Goal: Task Accomplishment & Management: Use online tool/utility

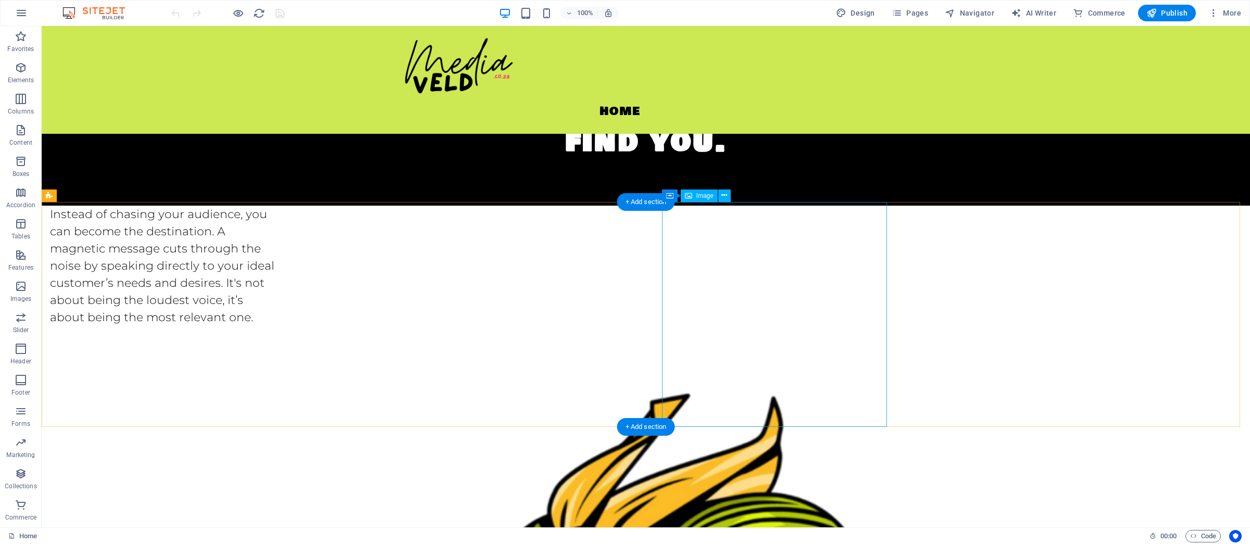
scroll to position [97, 0]
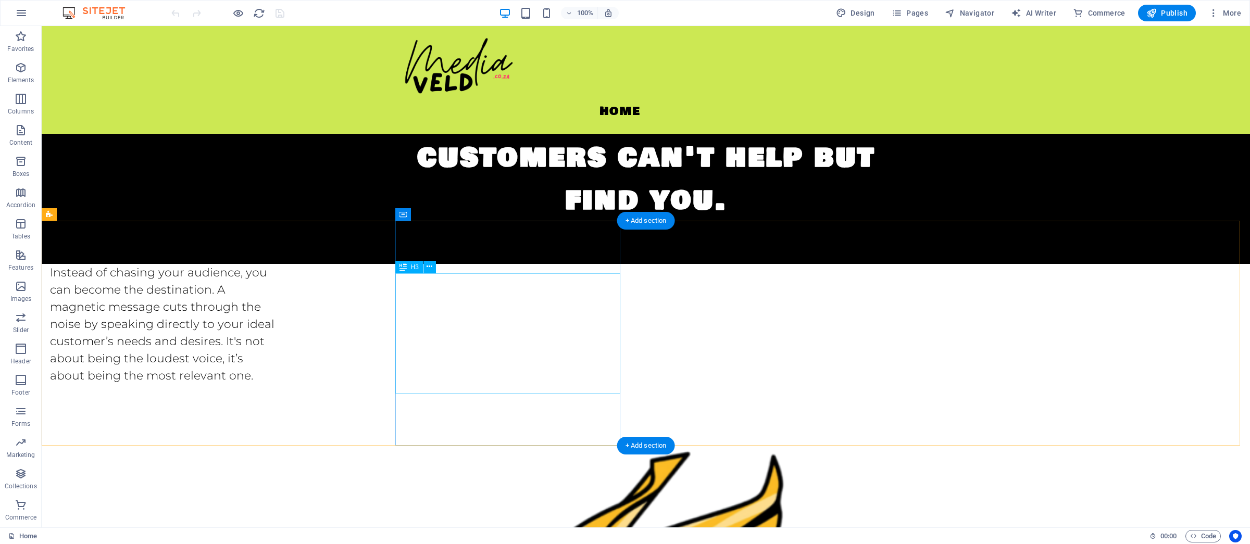
click at [275, 330] on div "Instead of chasing your audience, you can become the destination. A magnetic me…" at bounding box center [162, 324] width 225 height 120
drag, startPoint x: 670, startPoint y: 329, endPoint x: 778, endPoint y: 329, distance: 108.9
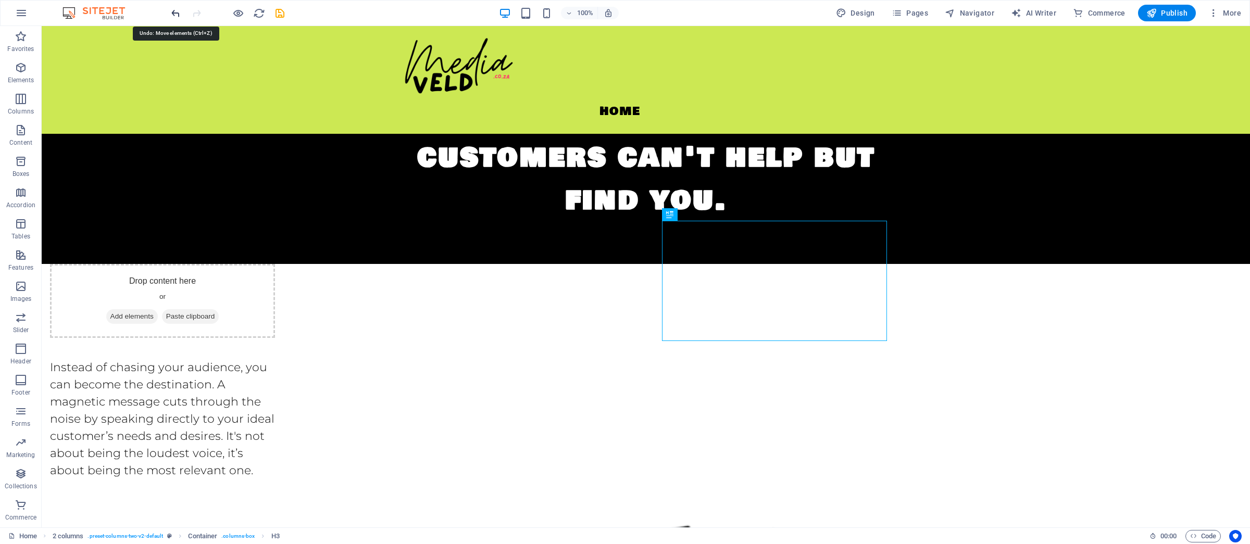
click at [176, 16] on icon "undo" at bounding box center [176, 13] width 12 height 12
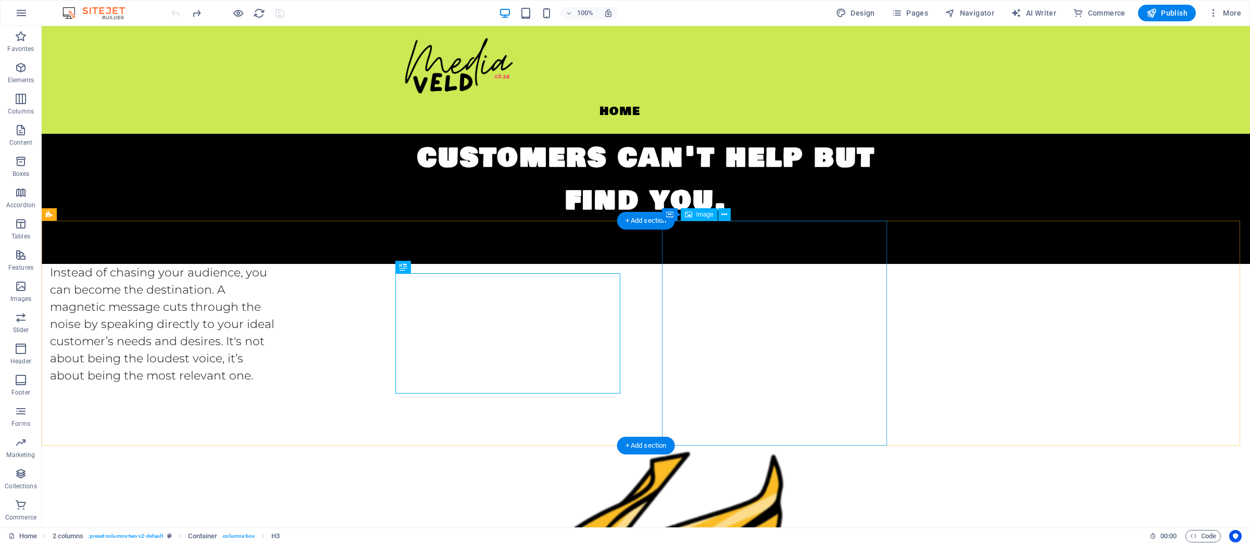
drag, startPoint x: 717, startPoint y: 240, endPoint x: 910, endPoint y: 303, distance: 202.7
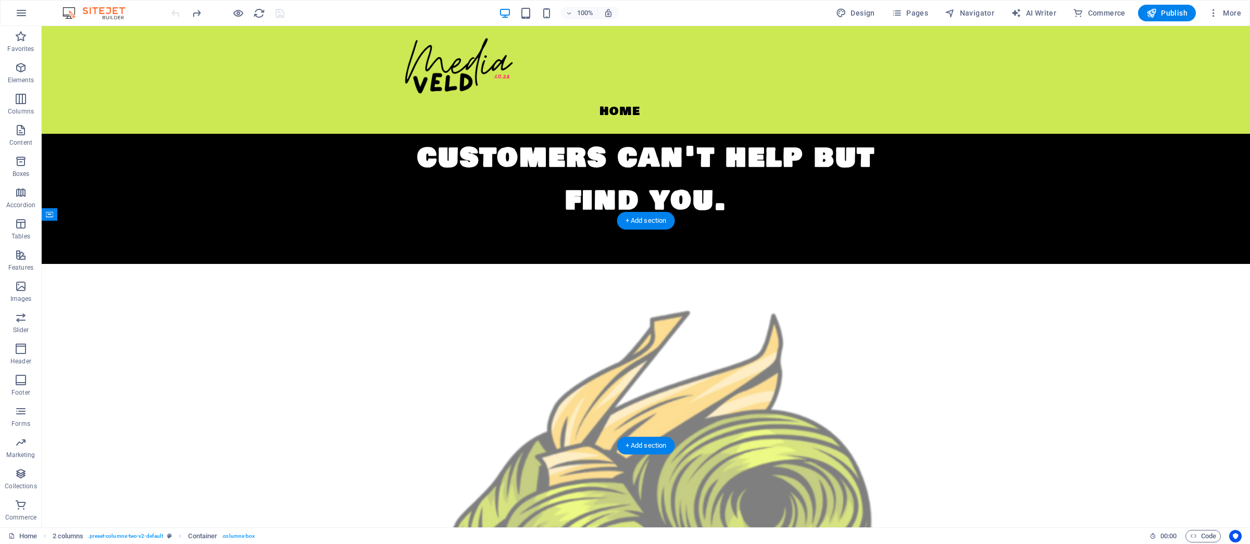
drag, startPoint x: 722, startPoint y: 243, endPoint x: 573, endPoint y: 236, distance: 148.7
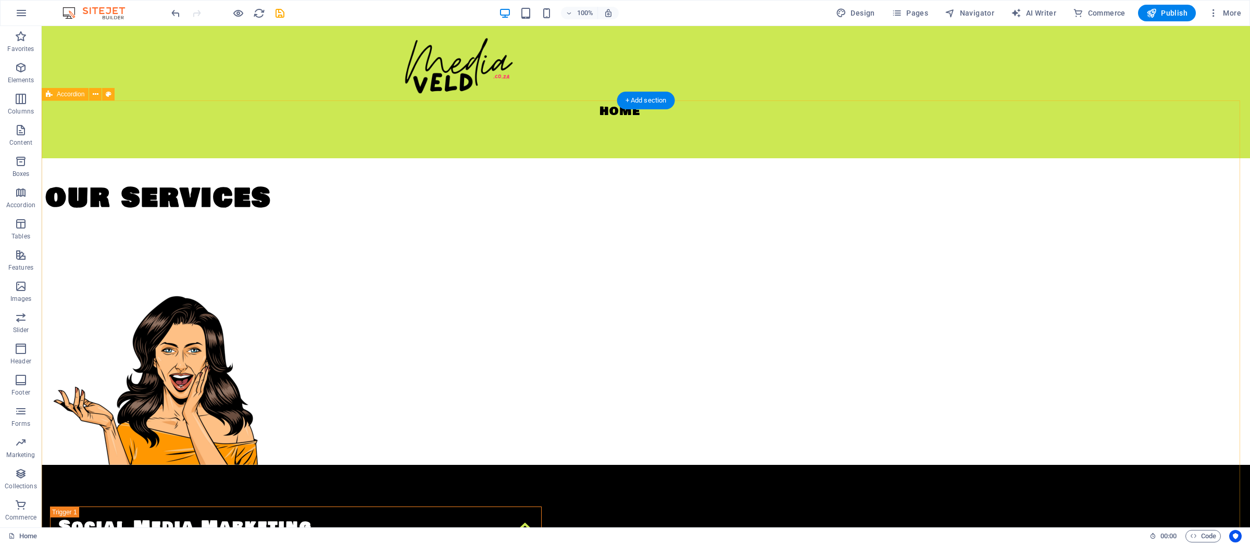
scroll to position [1835, 0]
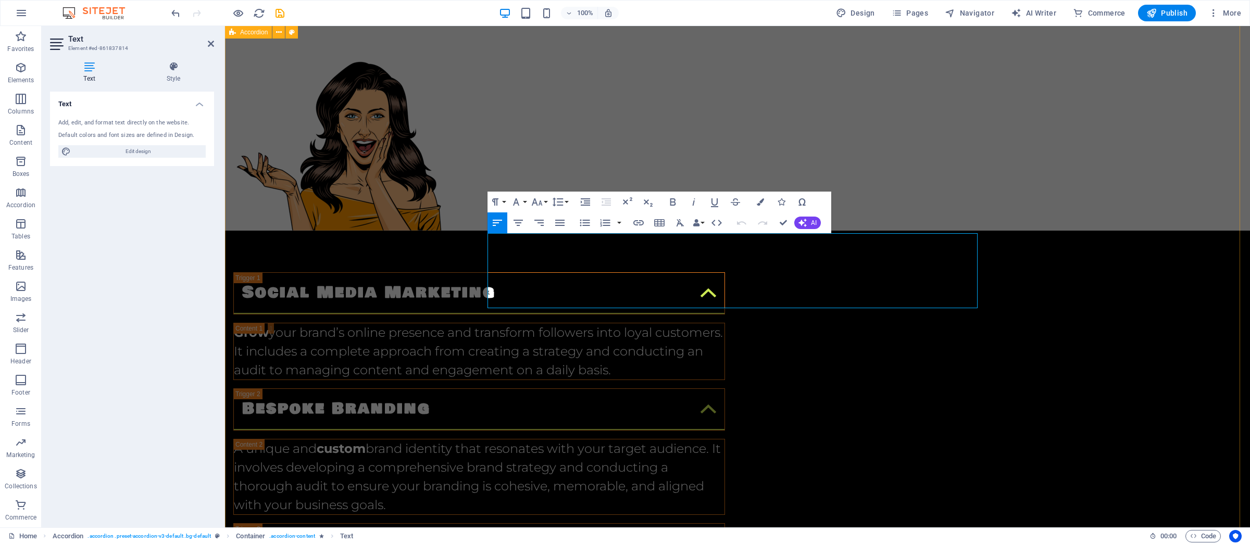
scroll to position [1936, 0]
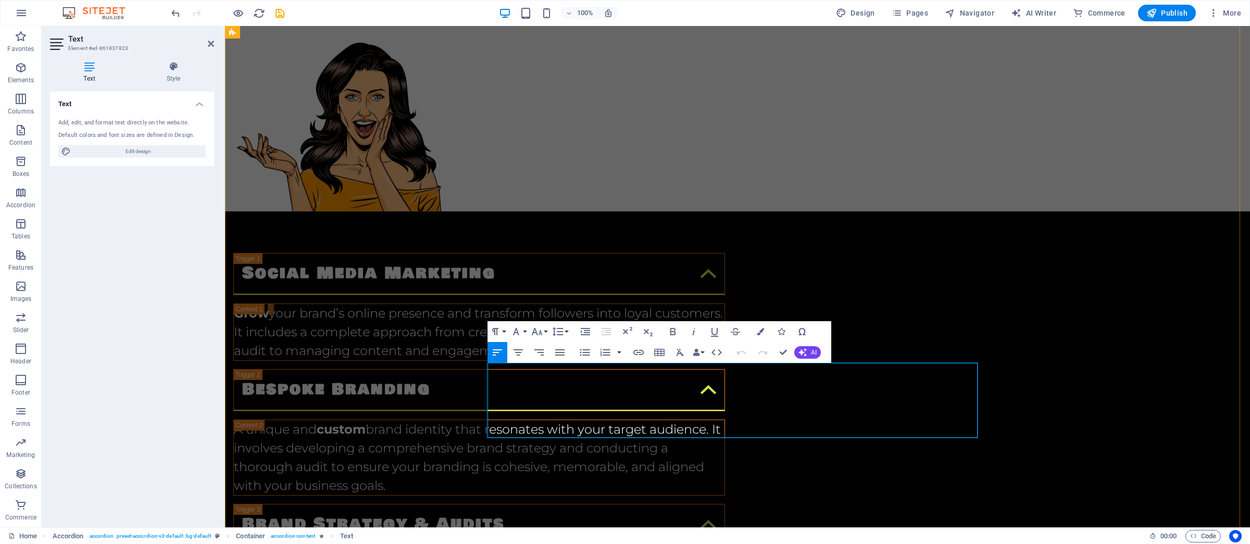
scroll to position [2217, 0]
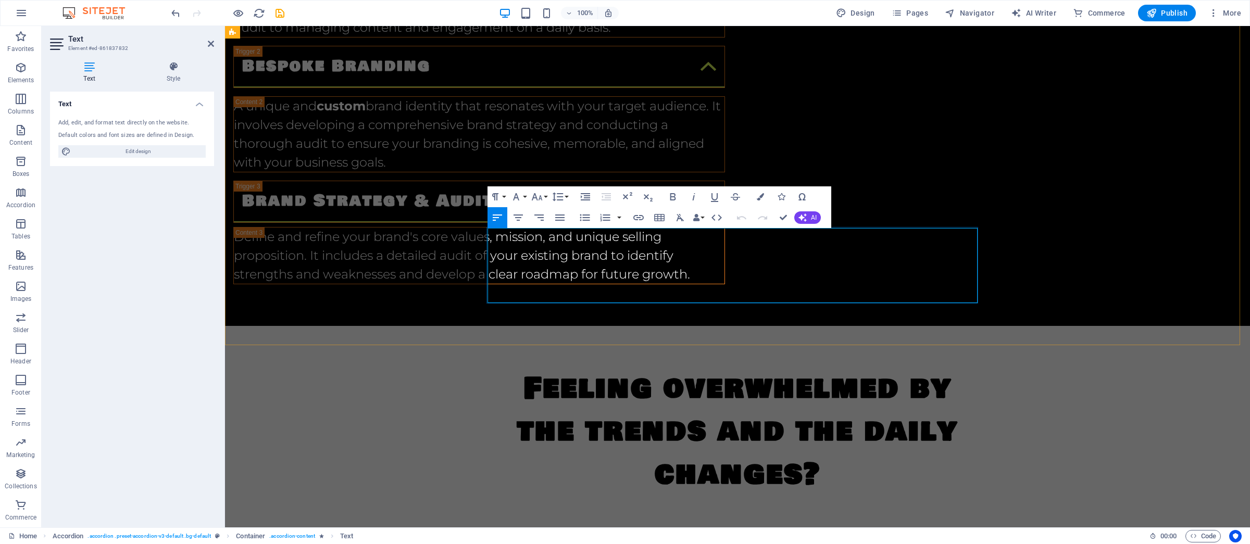
scroll to position [2270, 0]
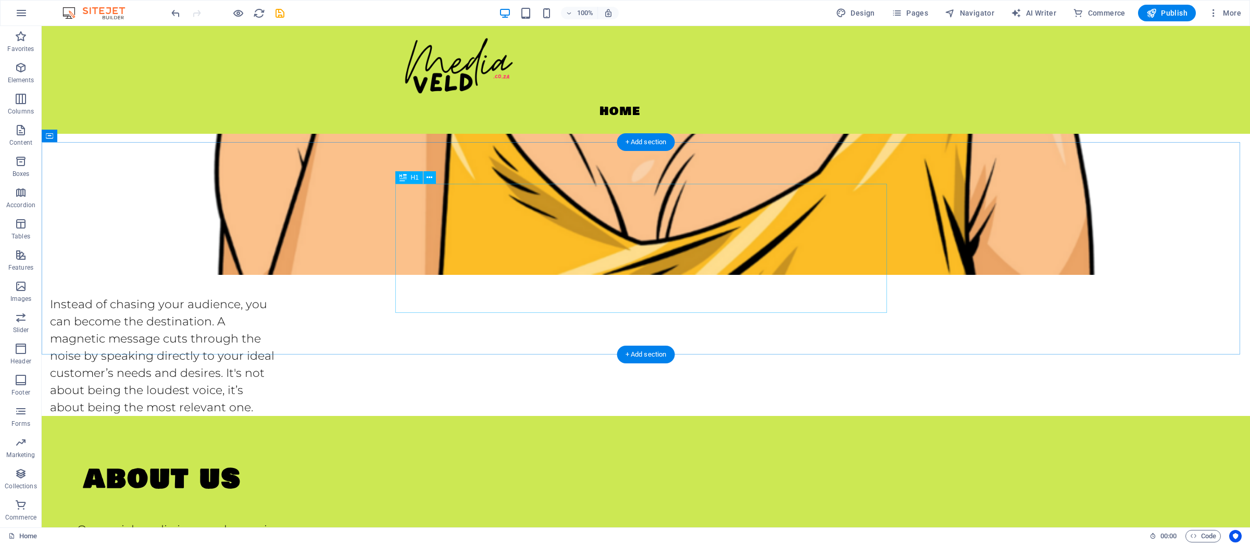
scroll to position [1292, 0]
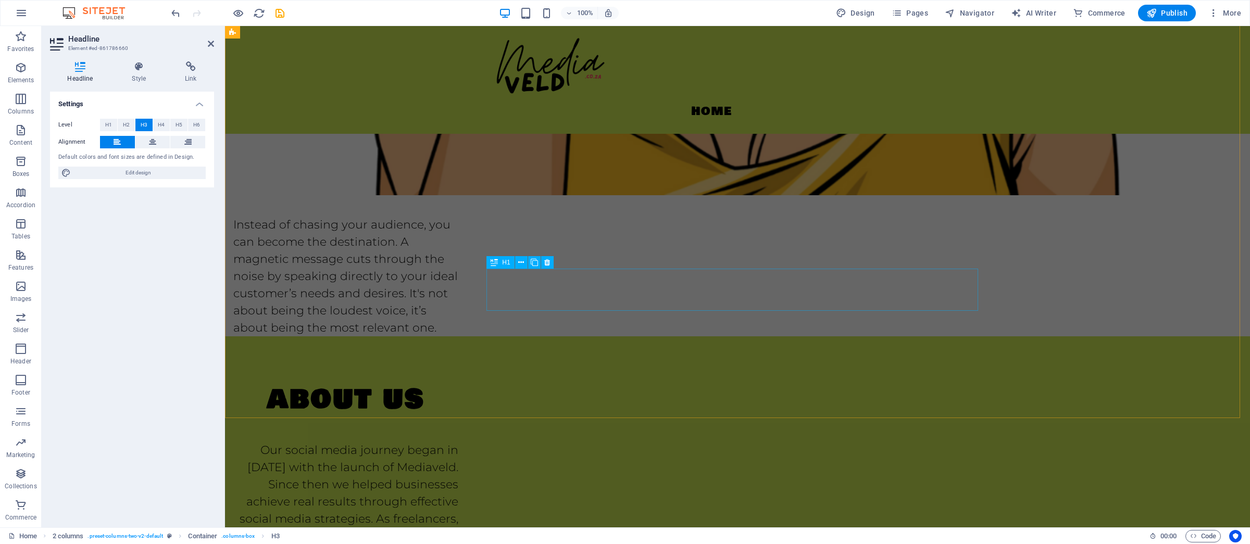
scroll to position [996, 0]
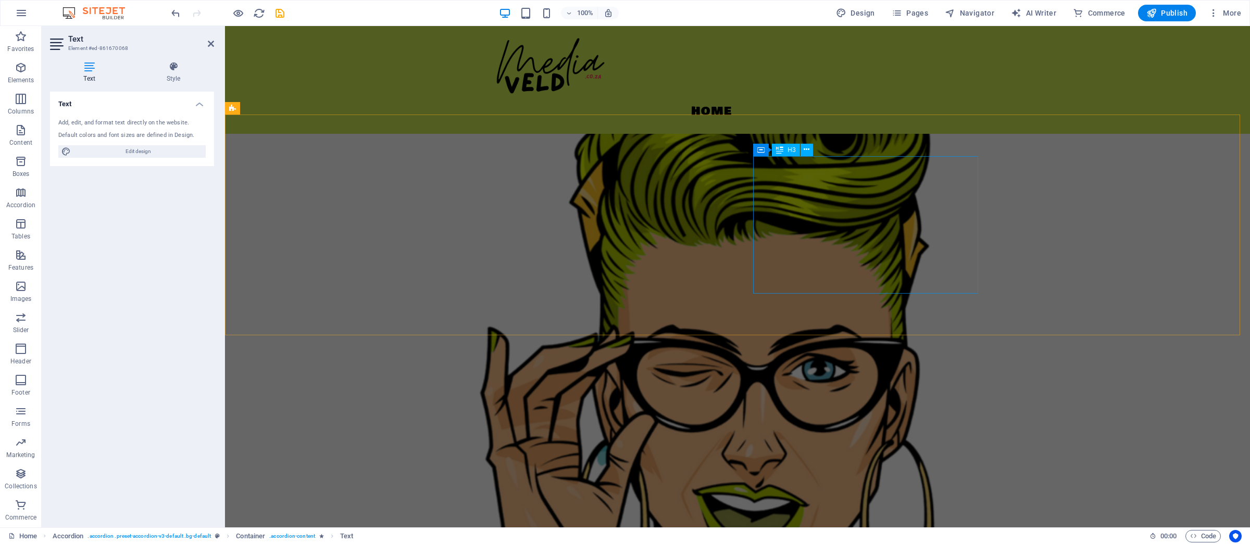
scroll to position [428, 0]
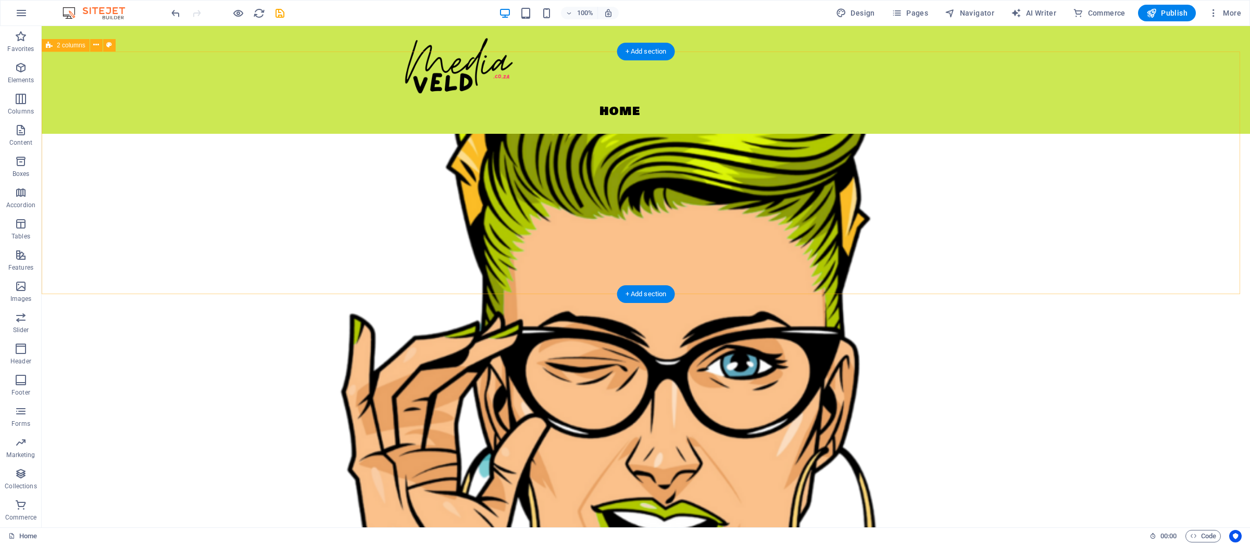
scroll to position [0, 0]
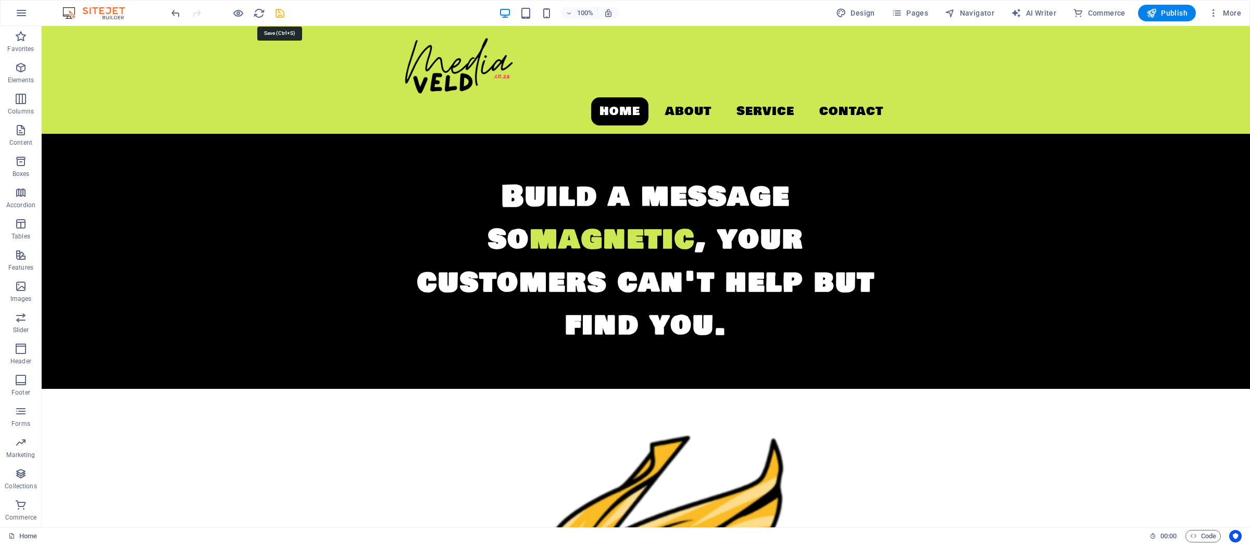
click at [276, 13] on icon "save" at bounding box center [280, 13] width 12 height 12
click at [909, 16] on span "Pages" at bounding box center [910, 13] width 36 height 10
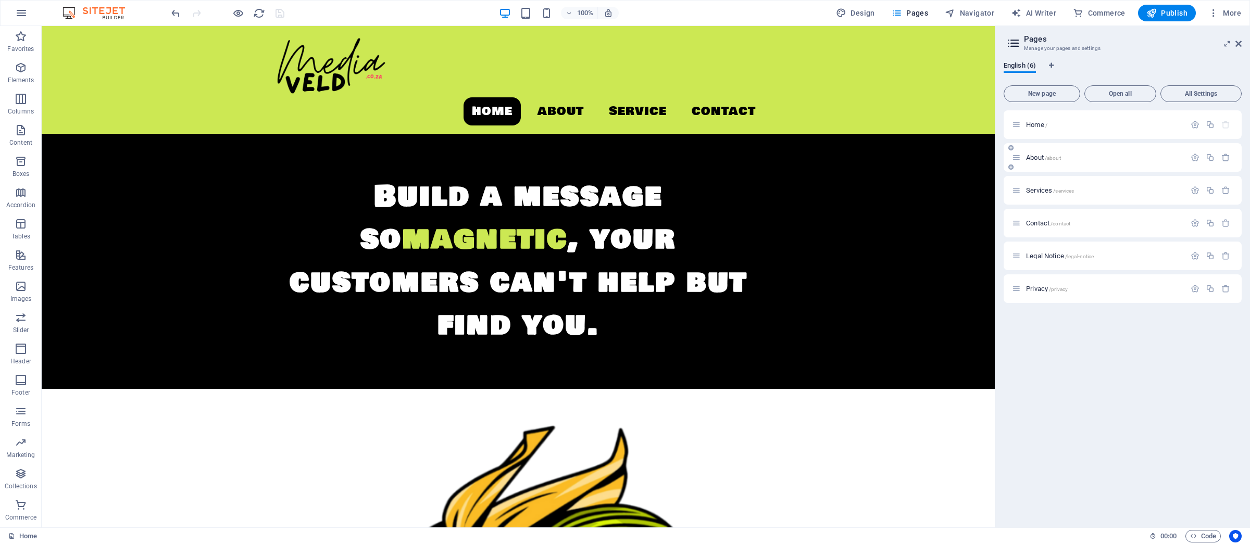
click at [1029, 156] on span "About /about" at bounding box center [1043, 158] width 35 height 8
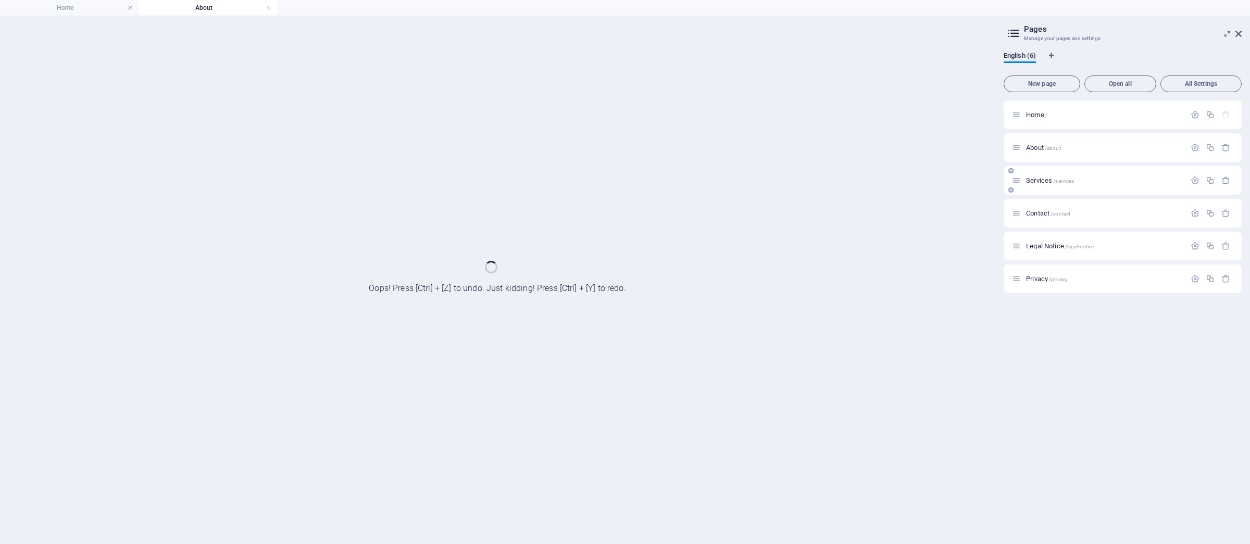
click at [1036, 180] on span "Services /services" at bounding box center [1050, 181] width 48 height 8
click at [1036, 187] on div "Services /services" at bounding box center [1099, 181] width 174 height 12
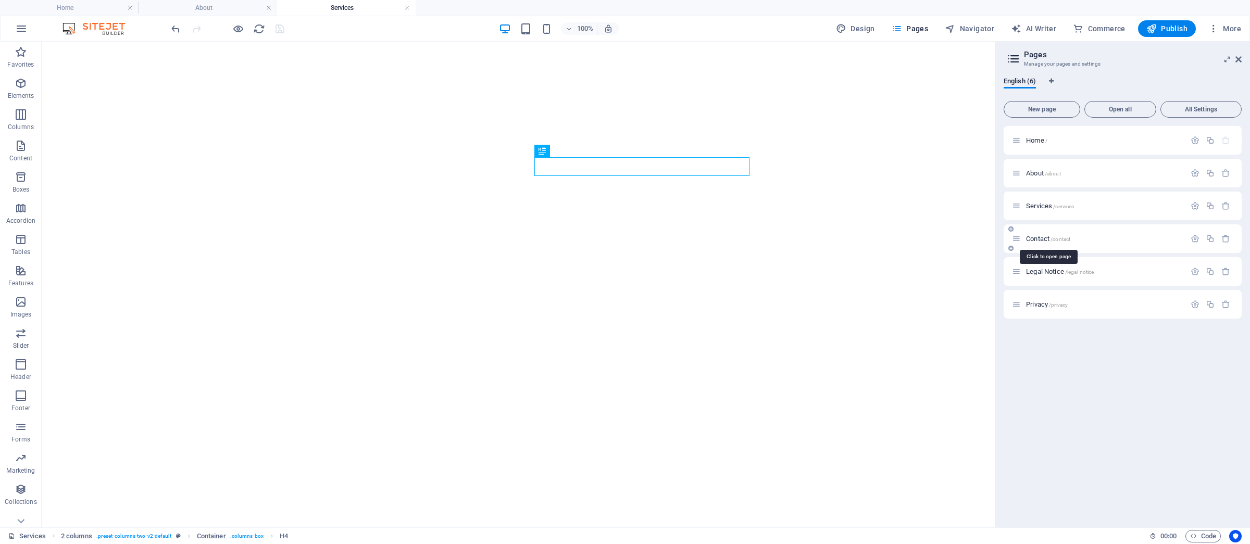
click at [1035, 238] on span "Contact /contact" at bounding box center [1048, 239] width 44 height 8
click at [215, 10] on h4 "About" at bounding box center [208, 7] width 139 height 11
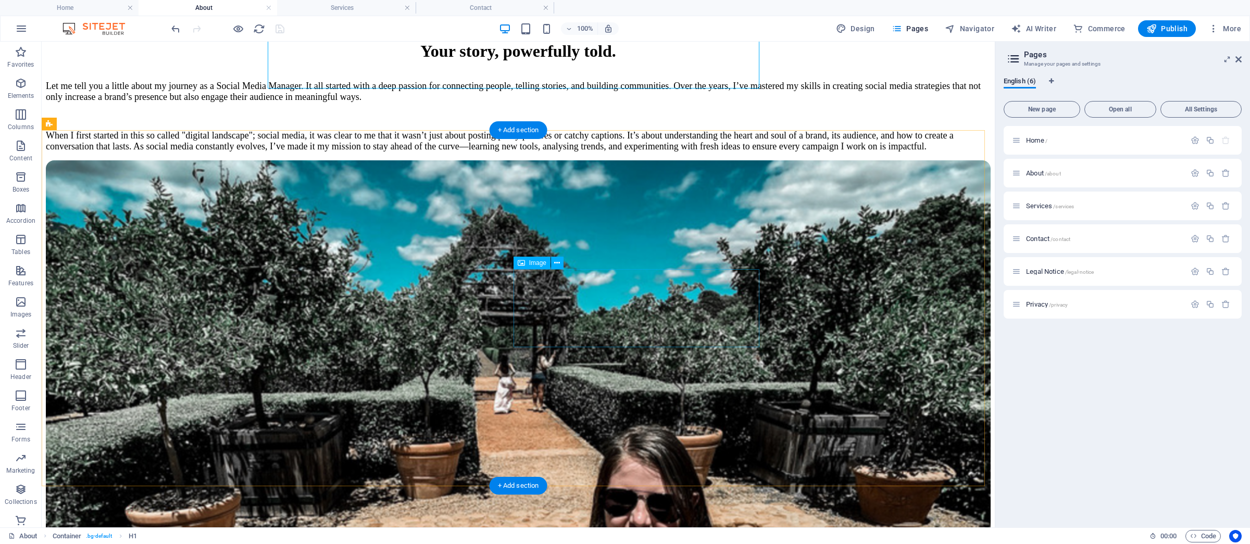
scroll to position [196, 0]
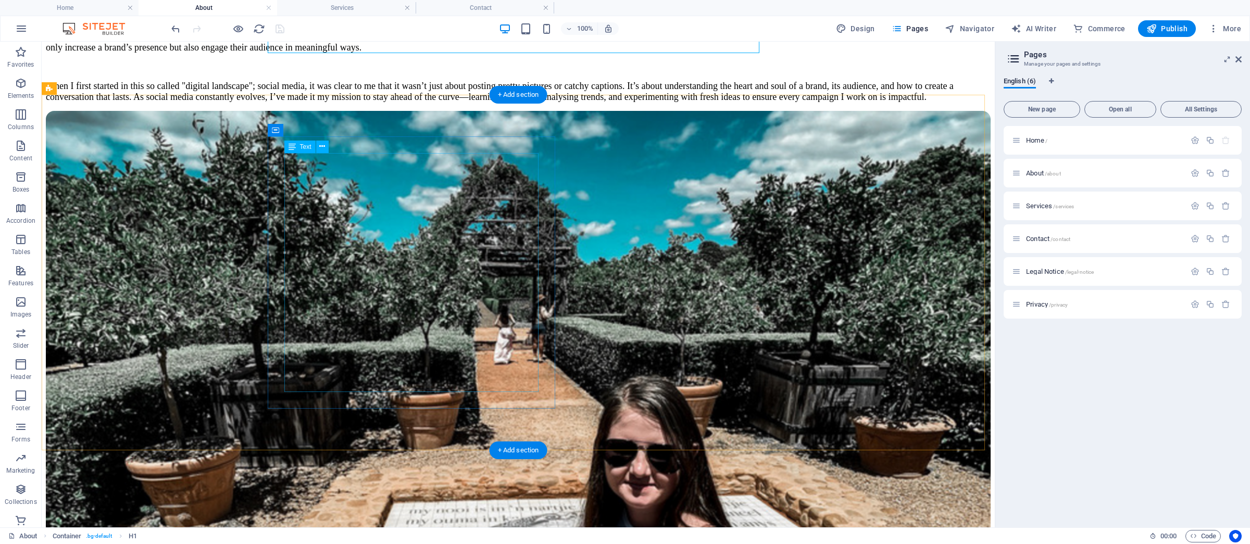
click at [403, 103] on div "Let me tell you a little about my journey as a Social Media Manager. It all sta…" at bounding box center [518, 66] width 945 height 71
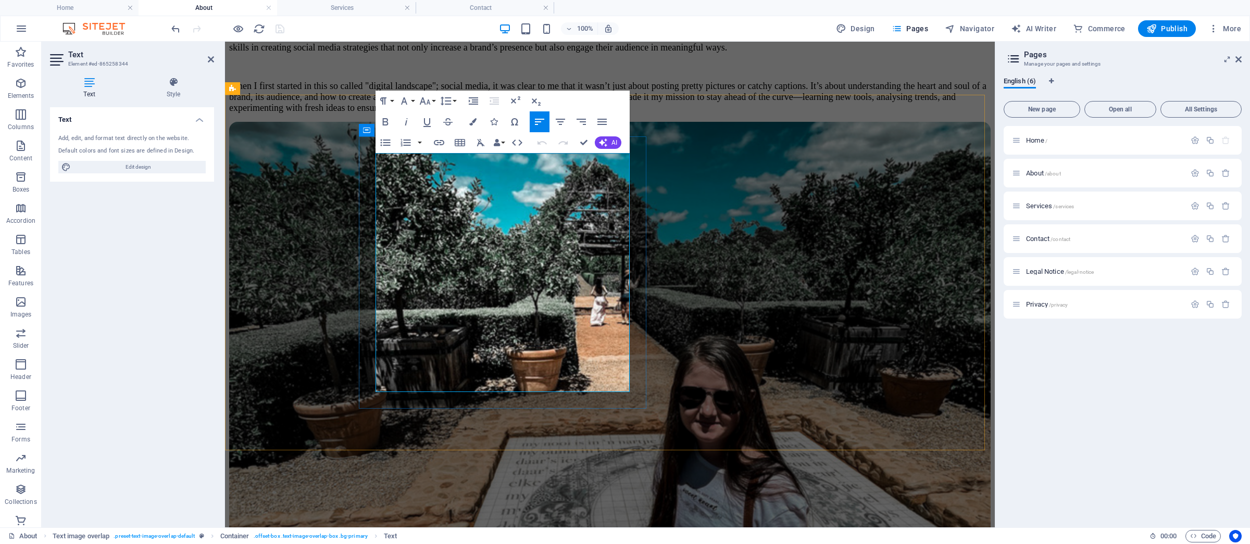
click at [542, 113] on span "When I first started in this so called "digital landscape"; social media, it wa…" at bounding box center [608, 97] width 758 height 32
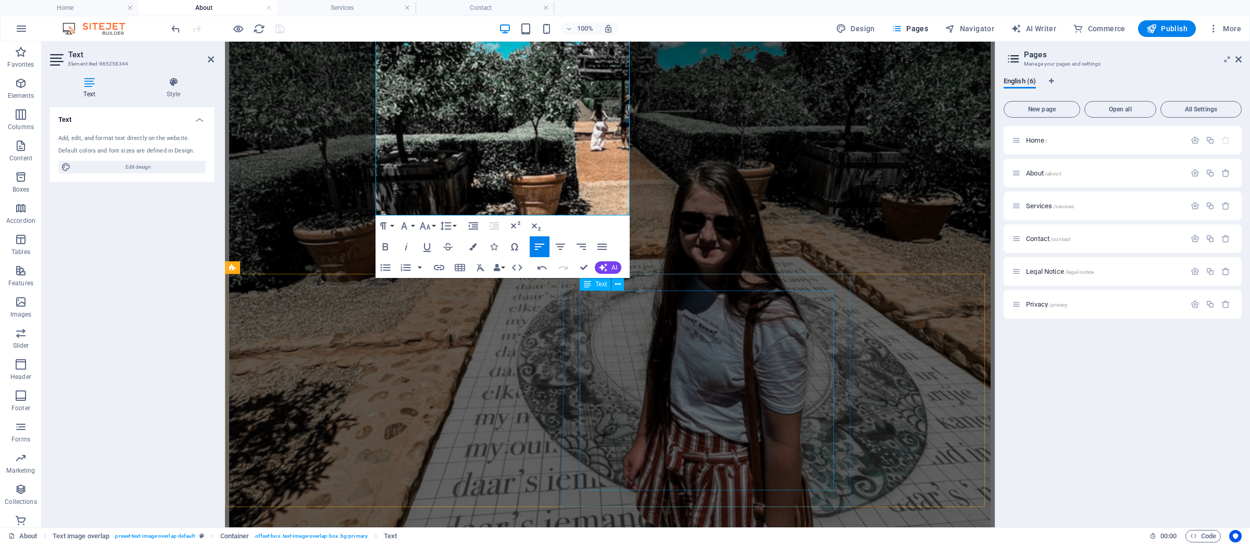
scroll to position [374, 0]
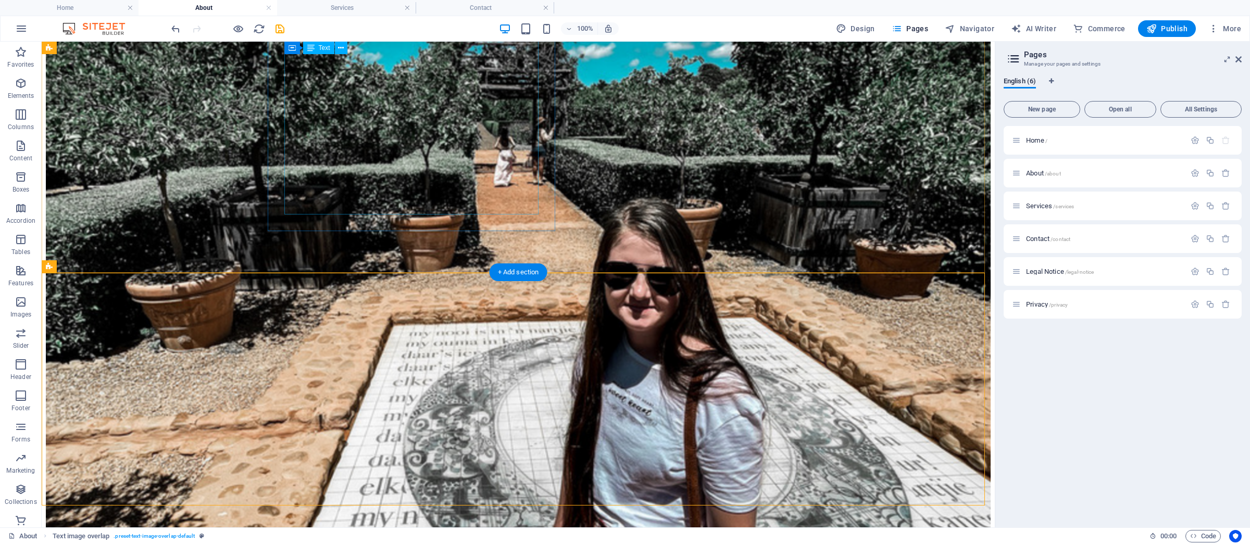
click at [1238, 59] on icon at bounding box center [1239, 59] width 6 height 8
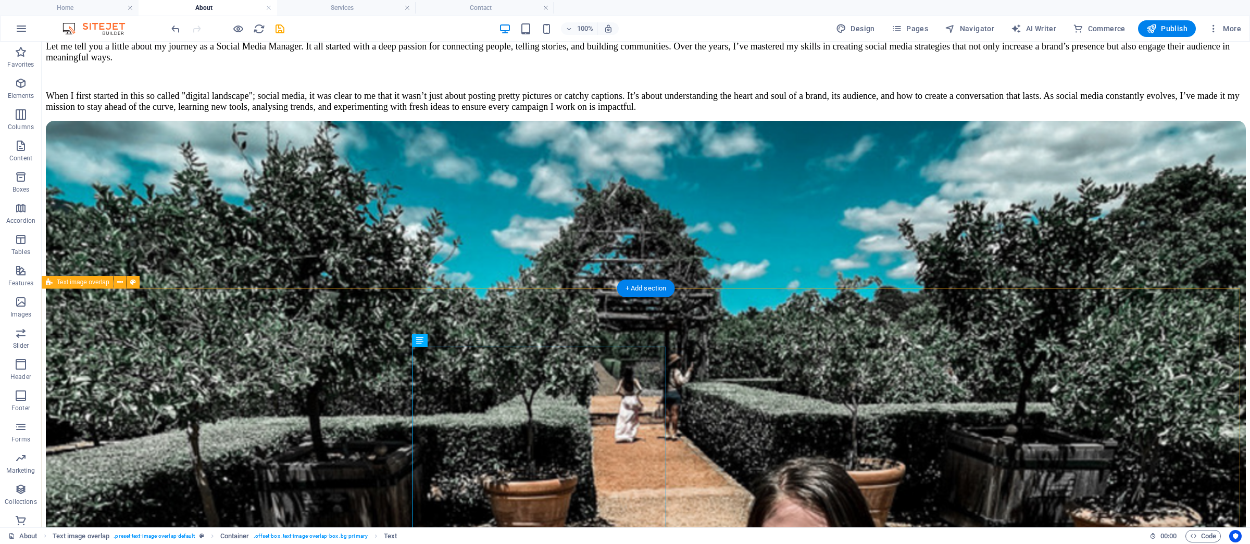
scroll to position [326, 0]
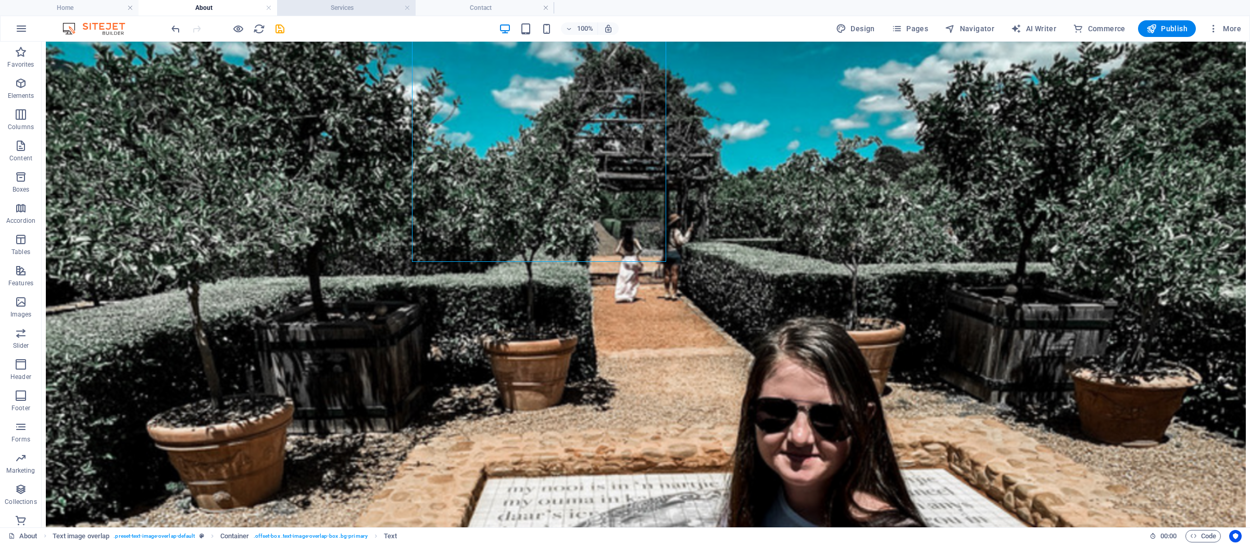
click at [319, 10] on h4 "Services" at bounding box center [346, 7] width 139 height 11
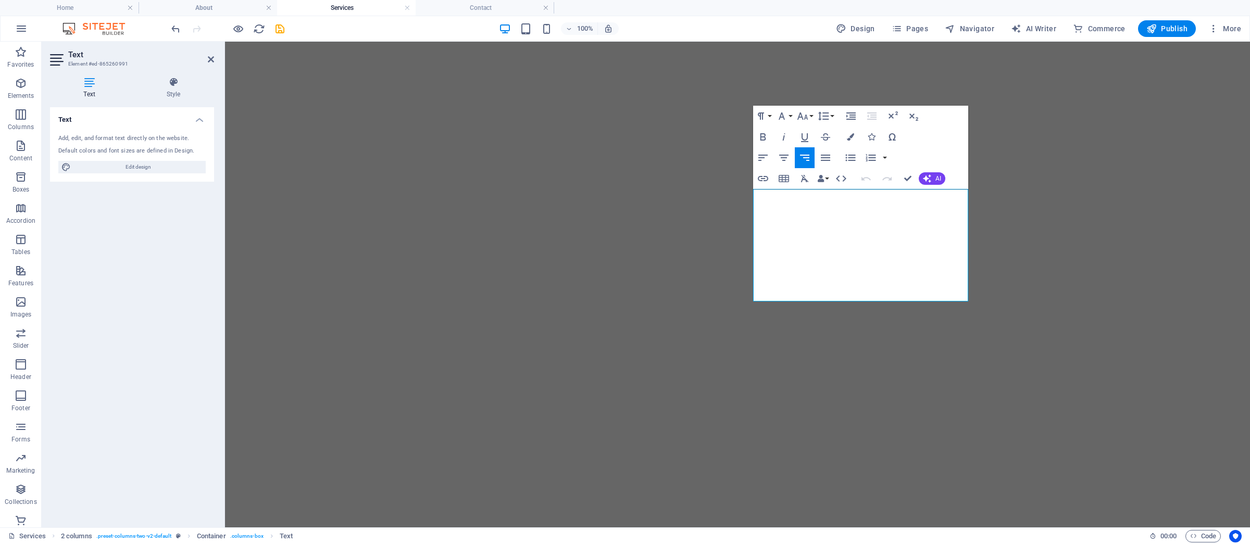
drag, startPoint x: 514, startPoint y: 10, endPoint x: 543, endPoint y: 22, distance: 31.7
click at [514, 10] on h4 "Contact" at bounding box center [485, 7] width 139 height 11
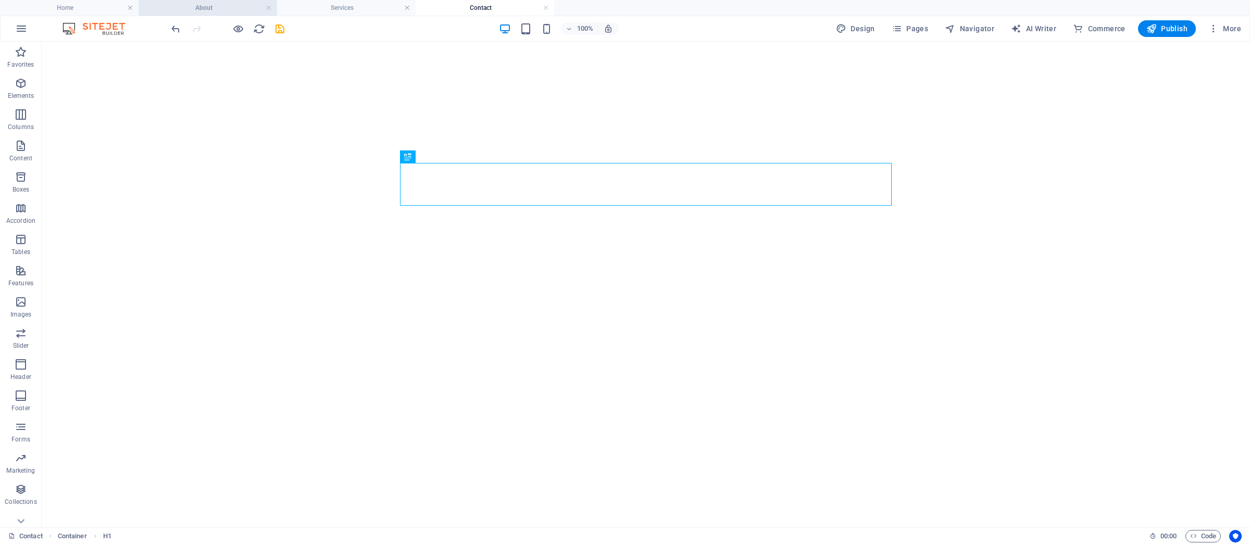
click at [210, 8] on h4 "About" at bounding box center [208, 7] width 139 height 11
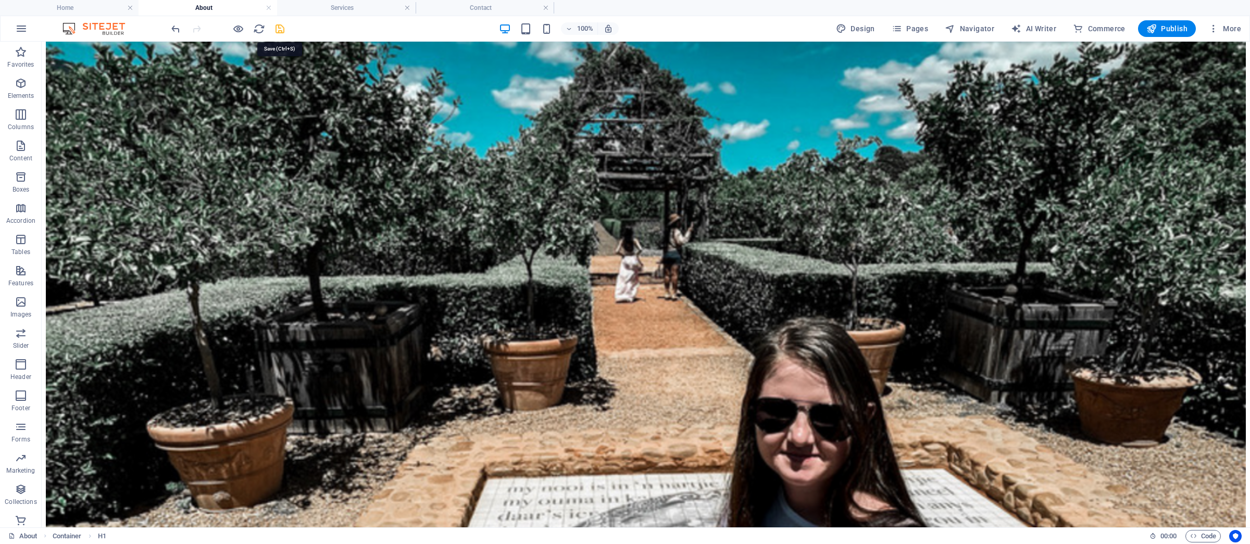
click at [280, 28] on icon "save" at bounding box center [280, 29] width 12 height 12
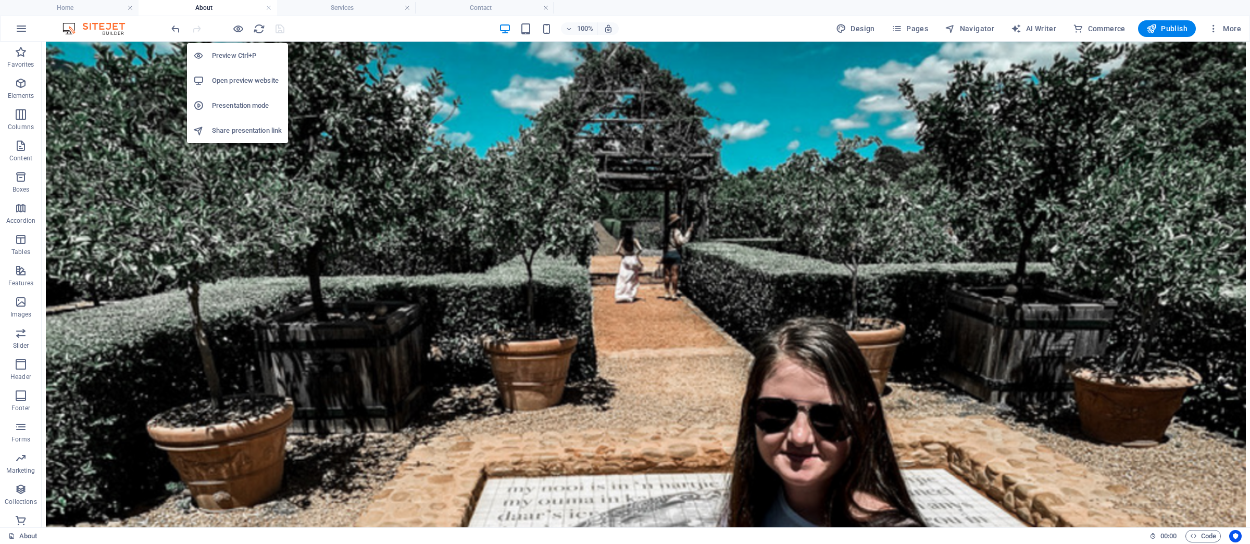
click at [257, 82] on h6 "Open preview website" at bounding box center [247, 81] width 70 height 13
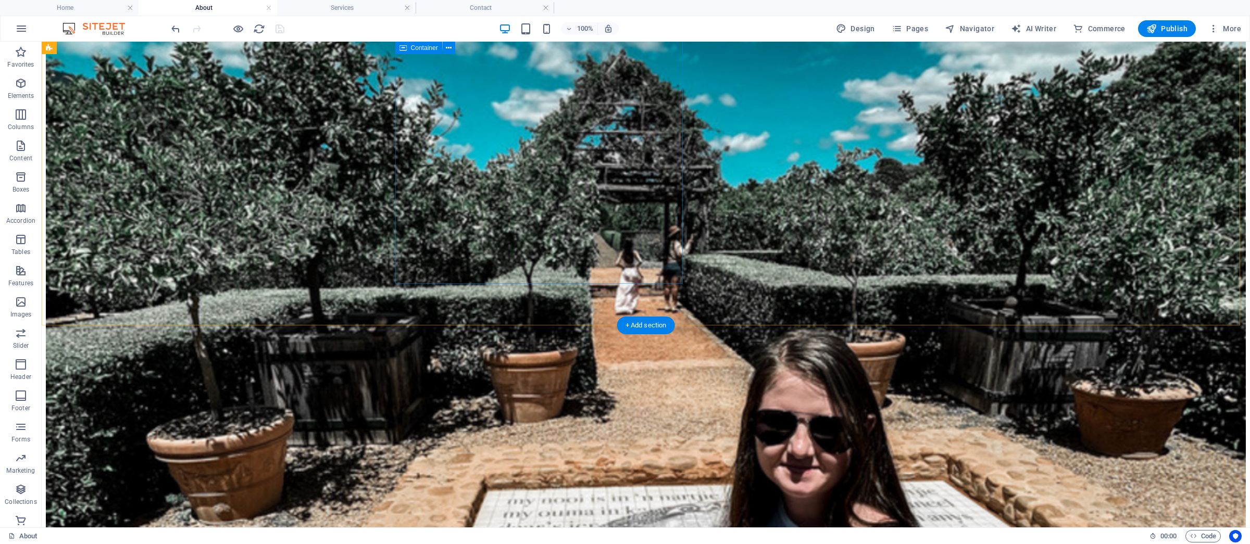
scroll to position [298, 0]
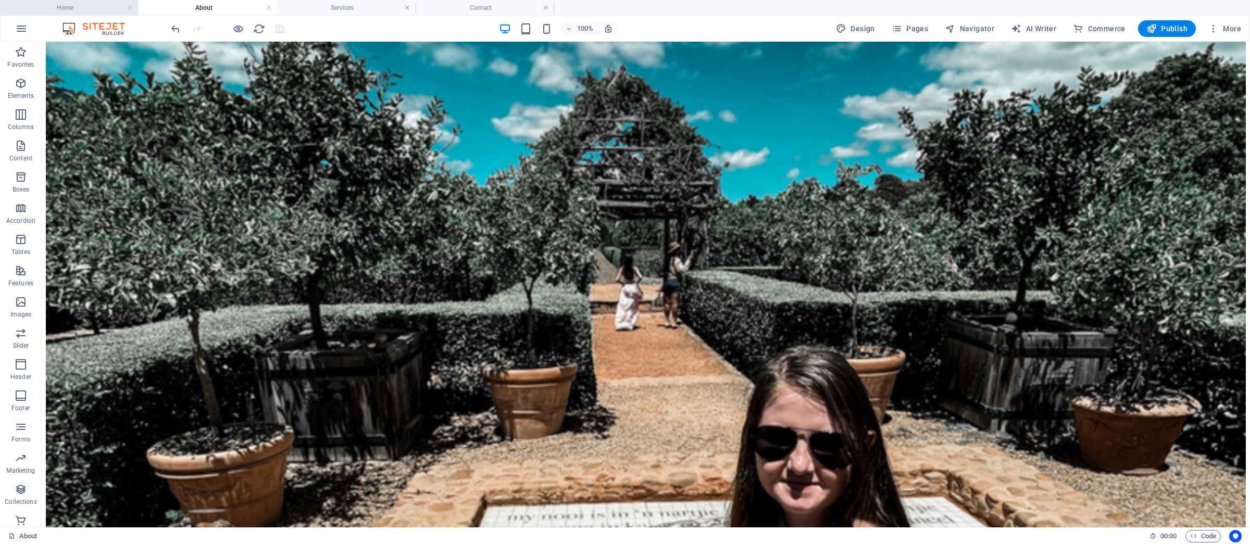
click at [97, 6] on h4 "Home" at bounding box center [69, 7] width 139 height 11
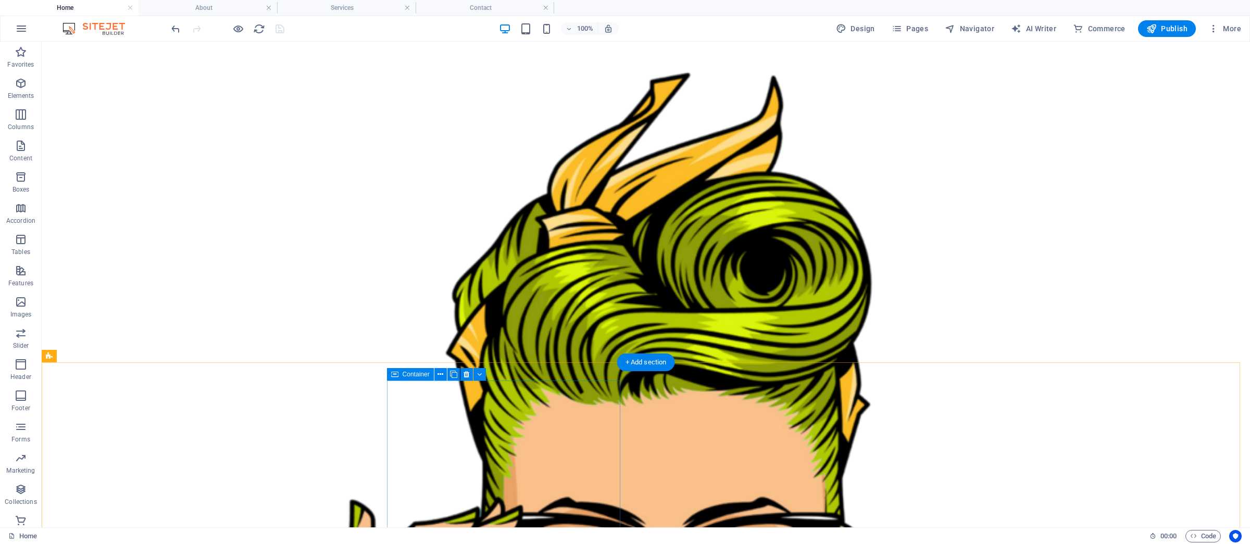
scroll to position [417, 0]
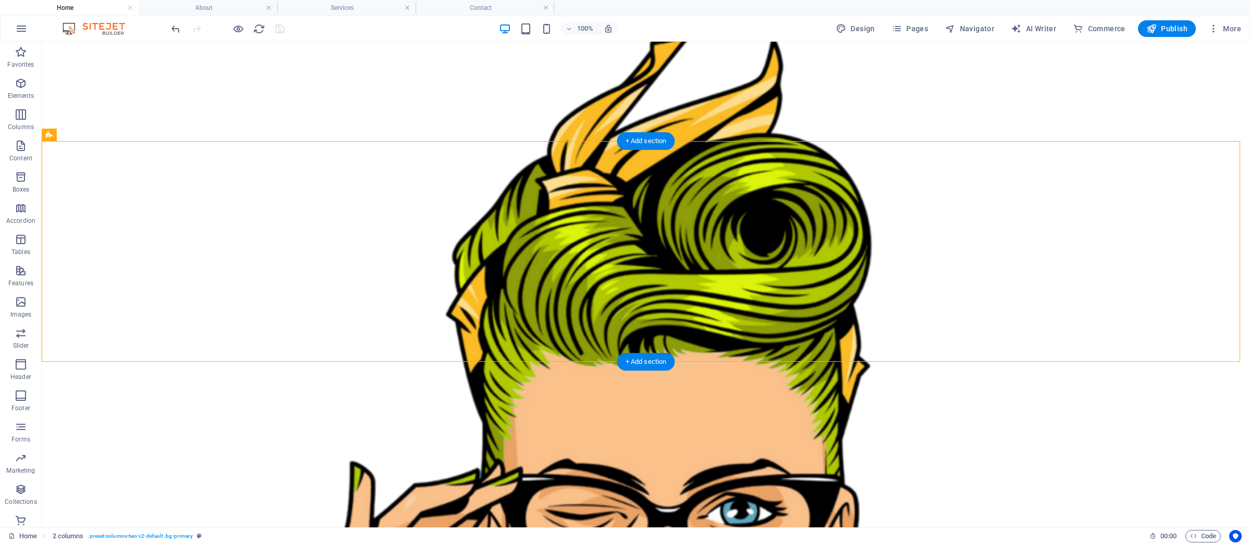
drag, startPoint x: 505, startPoint y: 219, endPoint x: 889, endPoint y: 222, distance: 384.0
drag, startPoint x: 451, startPoint y: 221, endPoint x: 633, endPoint y: 236, distance: 182.9
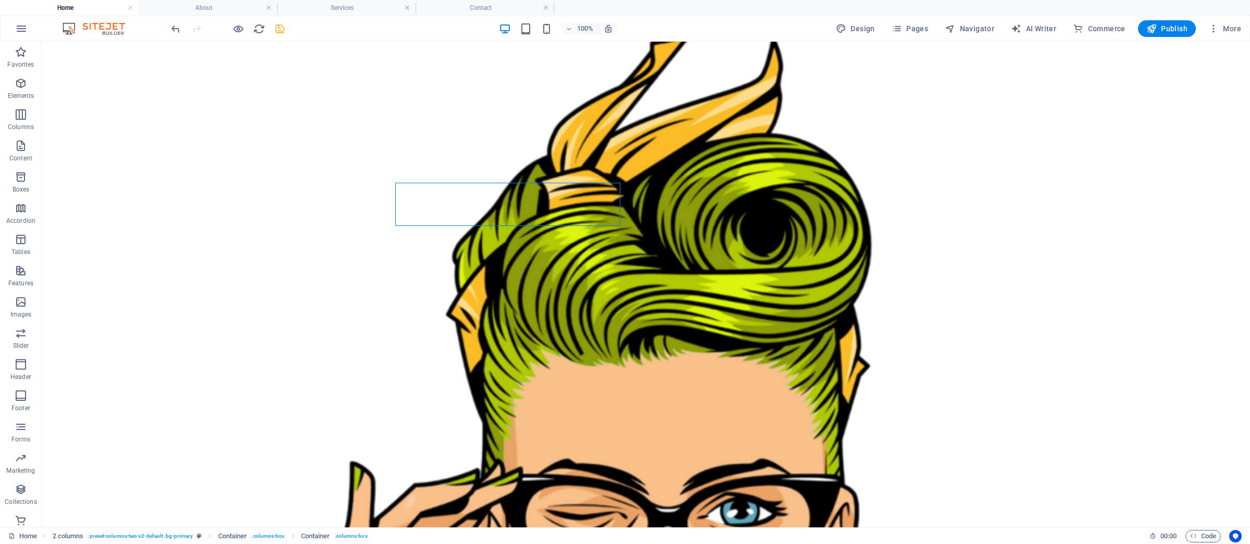
scroll to position [0, 0]
click at [174, 29] on icon "undo" at bounding box center [176, 29] width 12 height 12
drag, startPoint x: 418, startPoint y: 209, endPoint x: 527, endPoint y: 254, distance: 117.5
drag, startPoint x: 445, startPoint y: 218, endPoint x: 533, endPoint y: 238, distance: 90.4
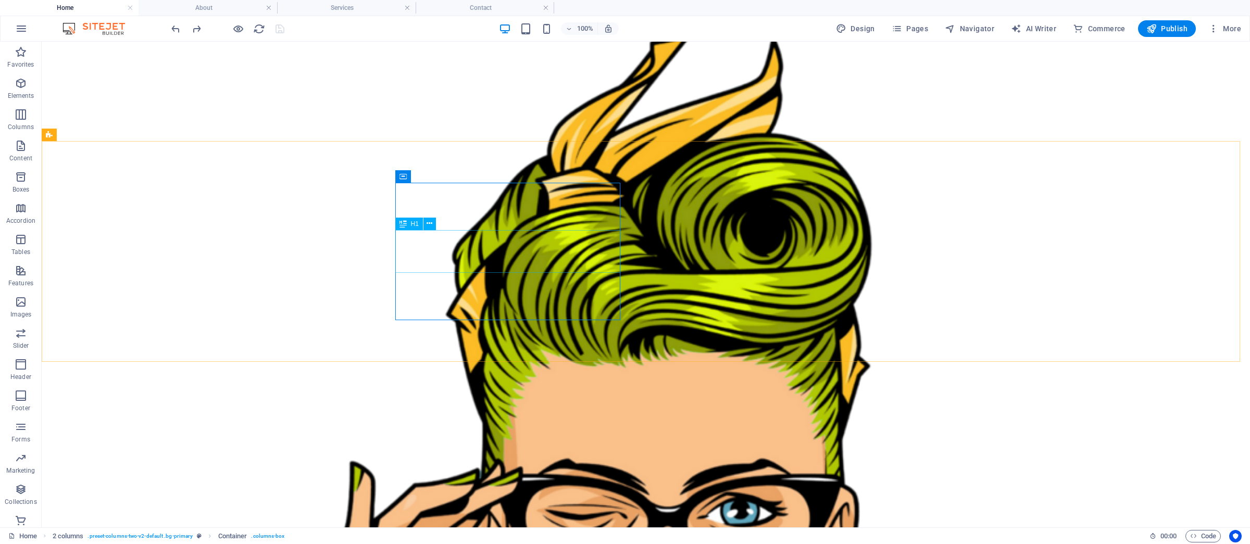
drag, startPoint x: 672, startPoint y: 178, endPoint x: 441, endPoint y: 230, distance: 236.7
click at [441, 230] on div "Drag here to replace the existing content. Press “Ctrl” if you want to create a…" at bounding box center [646, 75] width 1209 height 903
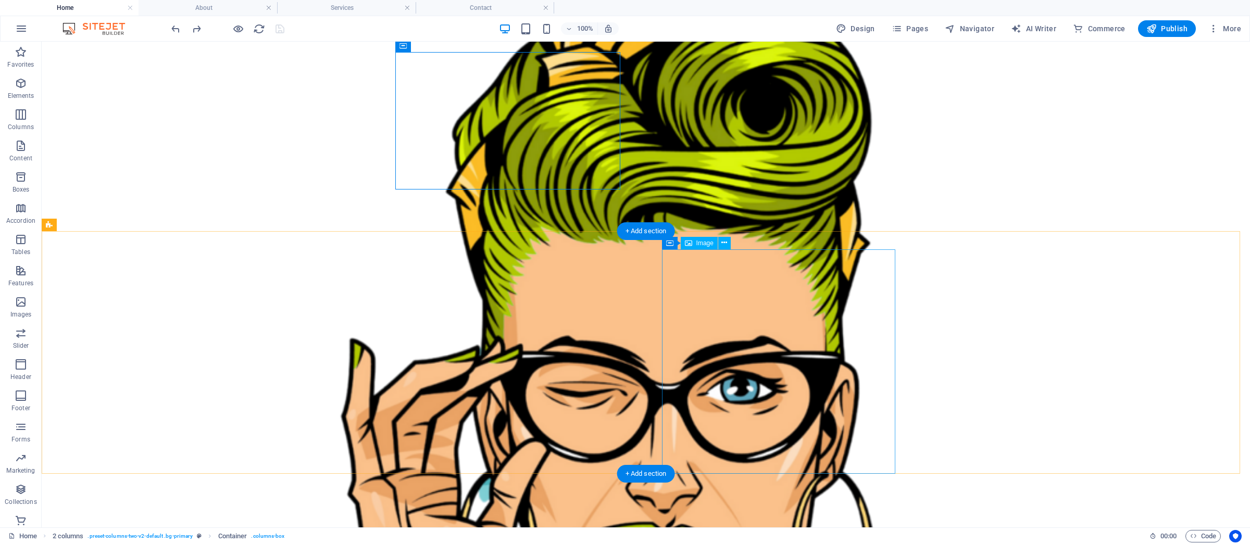
scroll to position [548, 0]
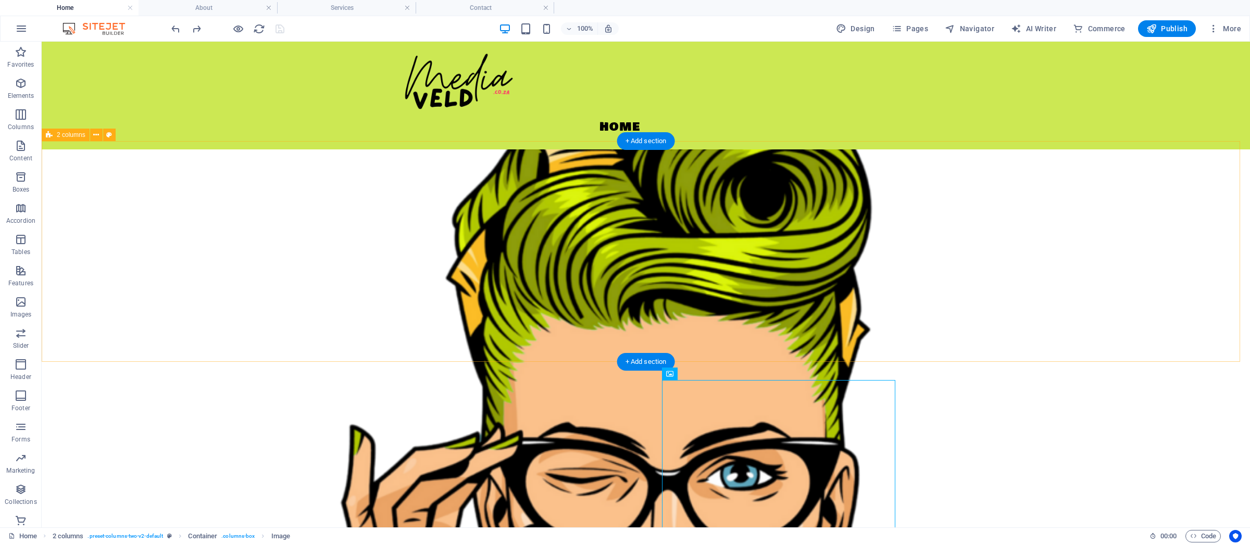
scroll to position [417, 0]
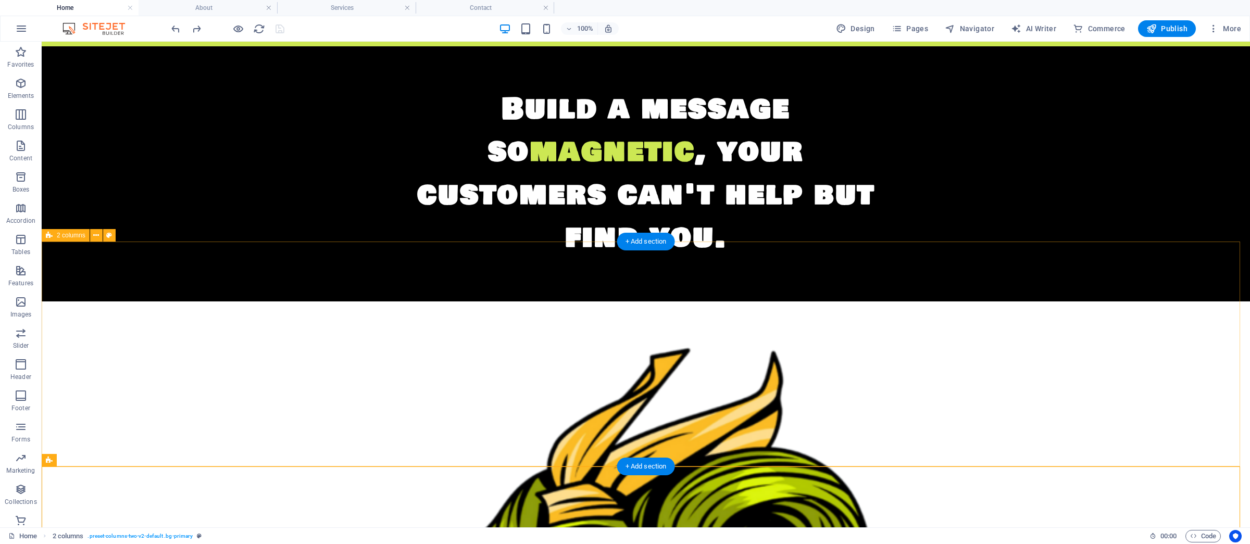
scroll to position [105, 0]
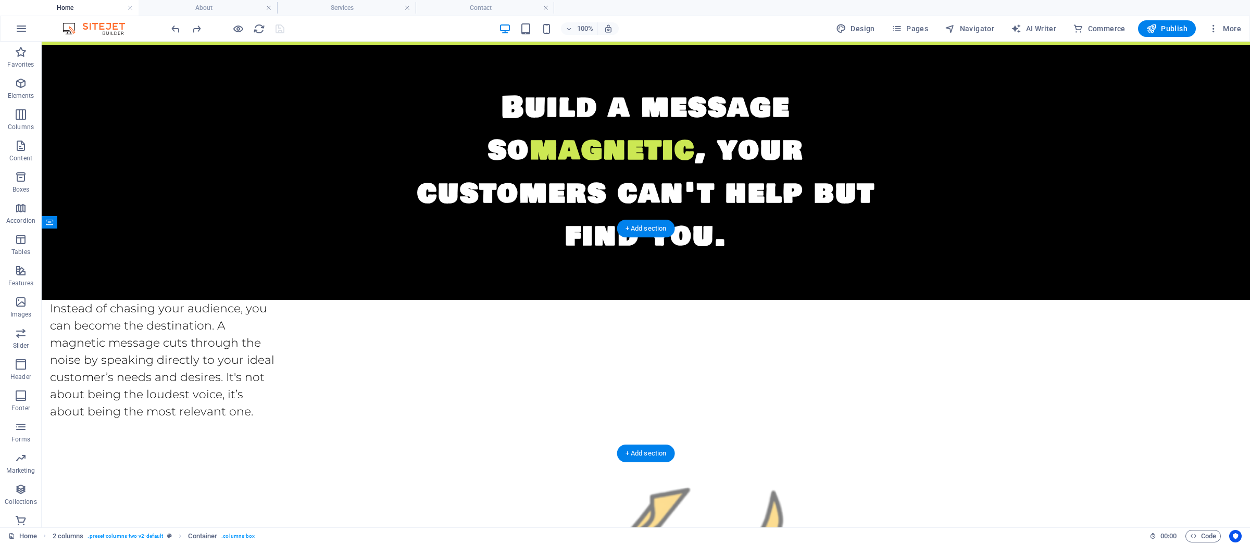
drag, startPoint x: 442, startPoint y: 264, endPoint x: 859, endPoint y: 272, distance: 416.4
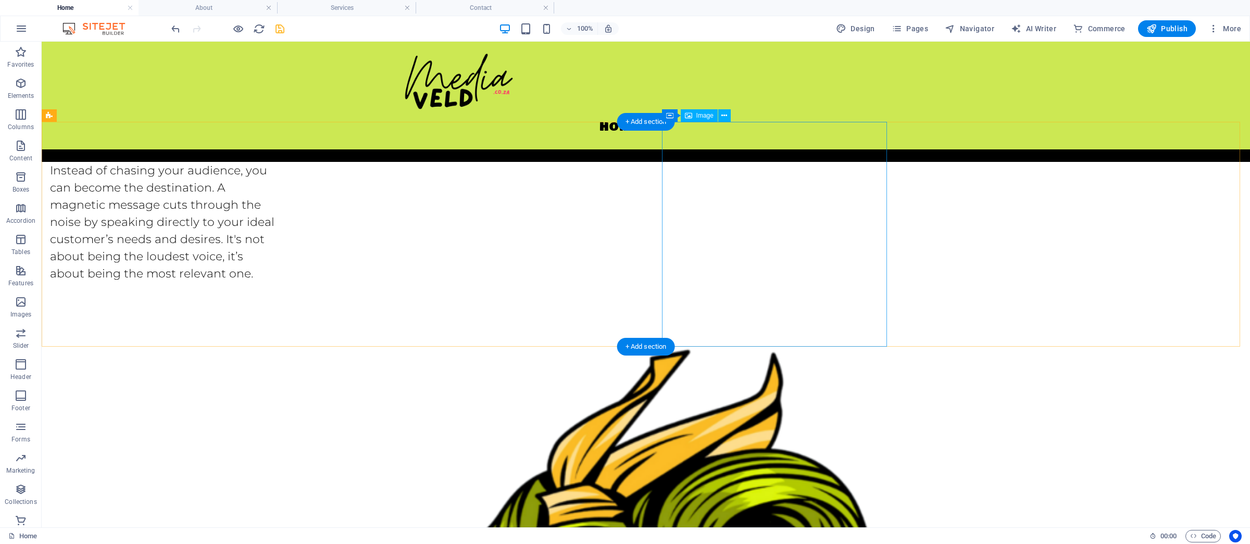
scroll to position [212, 0]
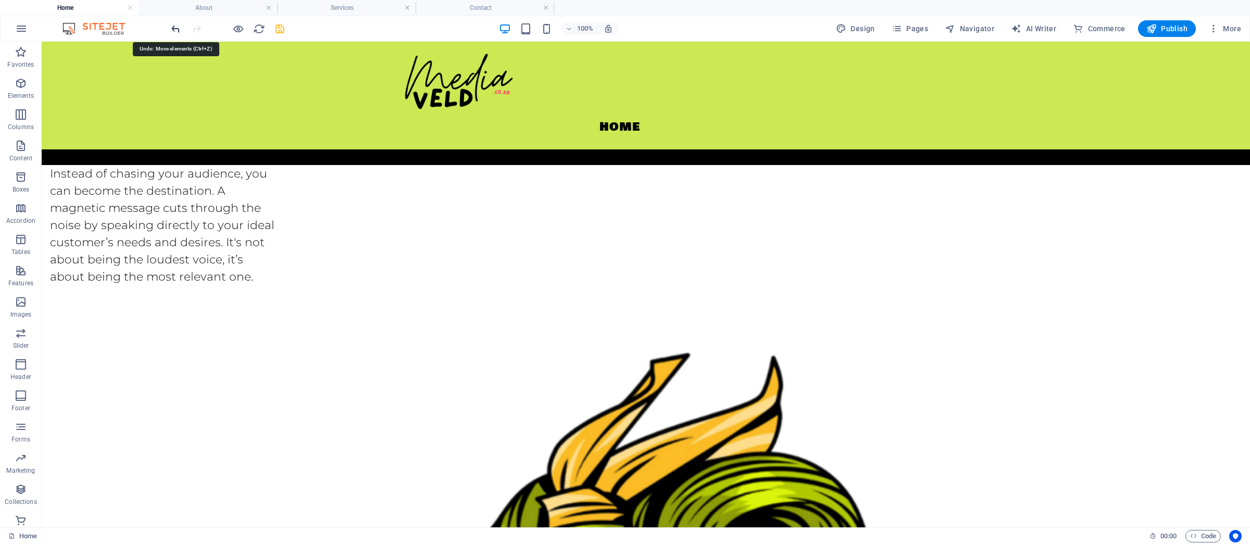
click at [177, 32] on icon "undo" at bounding box center [176, 29] width 12 height 12
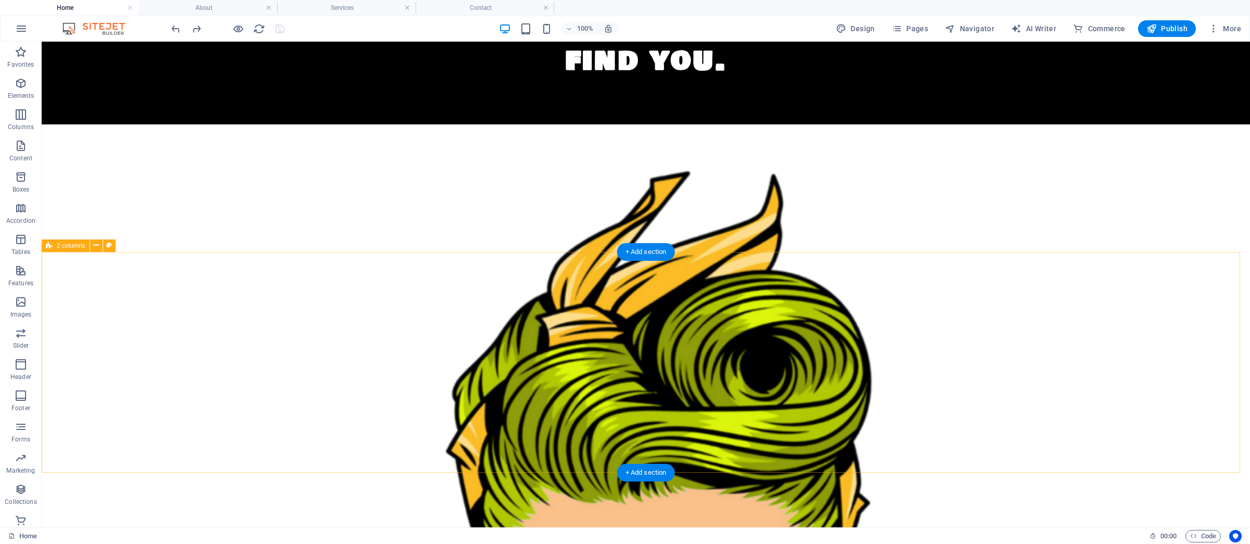
scroll to position [408, 0]
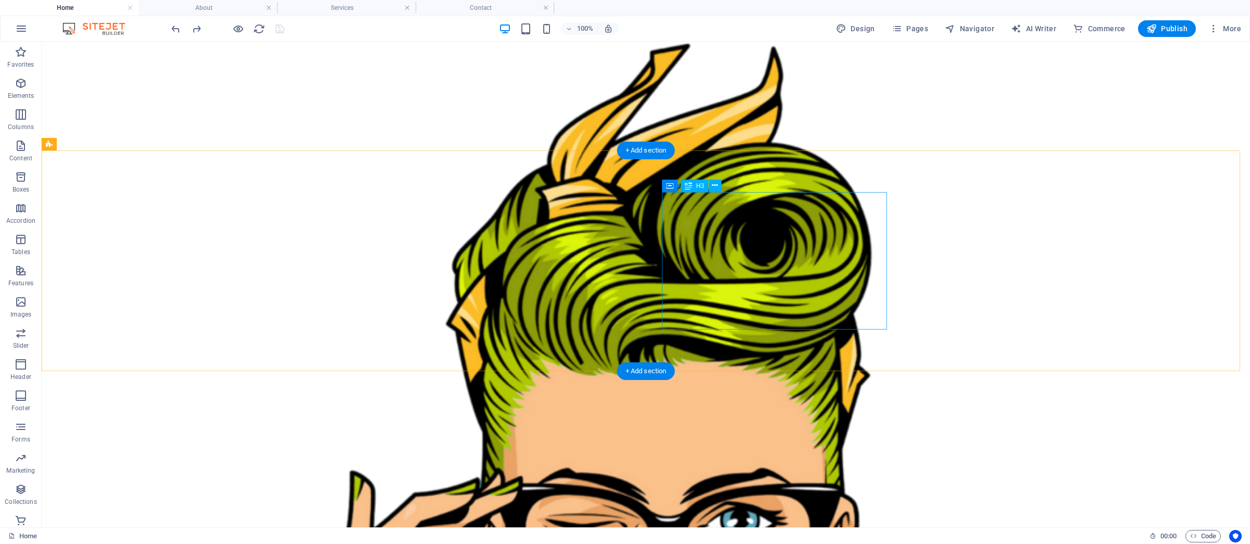
drag, startPoint x: 736, startPoint y: 228, endPoint x: 545, endPoint y: 250, distance: 191.9
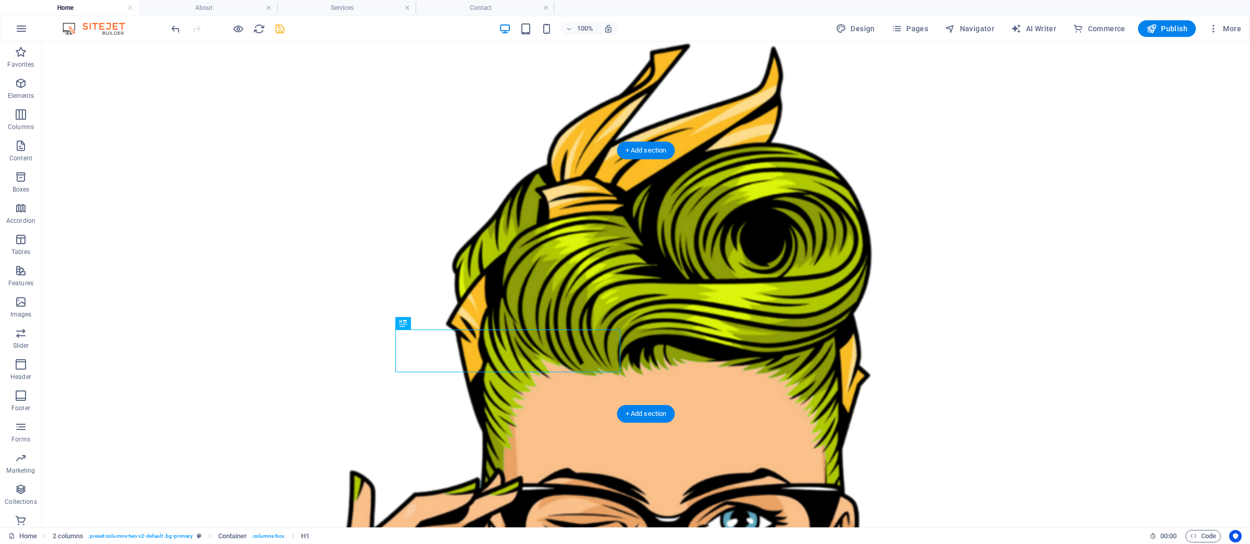
drag, startPoint x: 449, startPoint y: 365, endPoint x: 701, endPoint y: 228, distance: 287.0
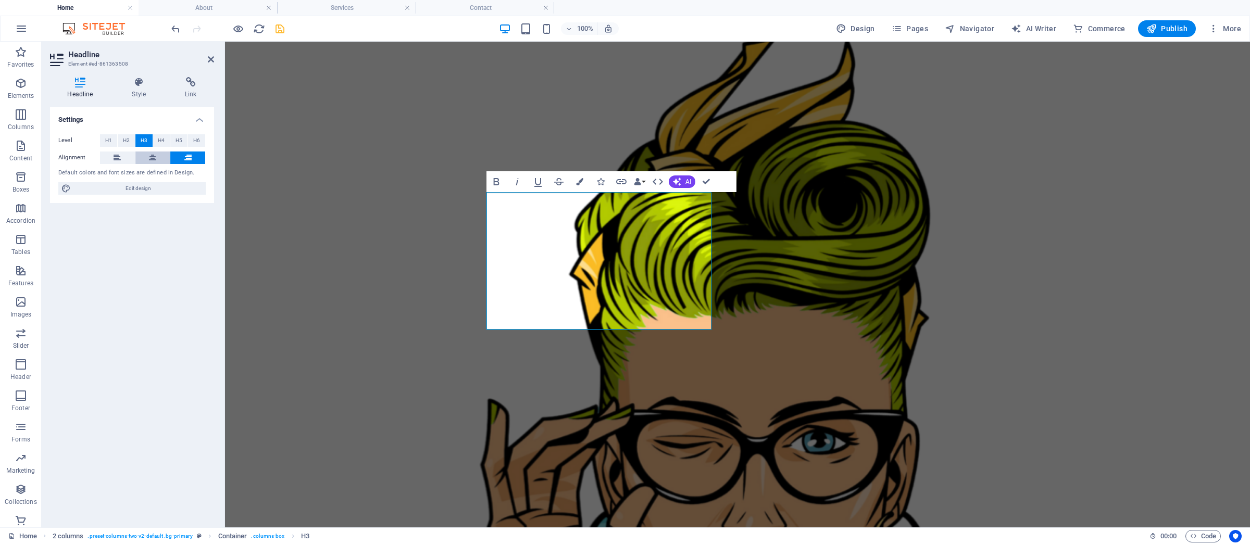
click at [121, 157] on button at bounding box center [117, 158] width 35 height 13
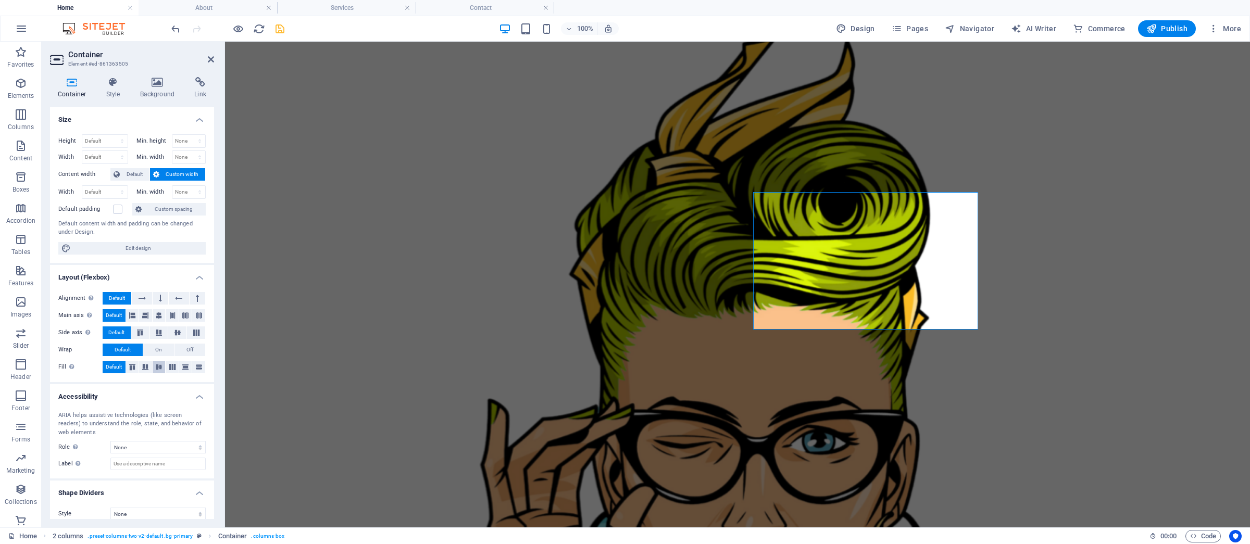
click at [160, 370] on icon at bounding box center [159, 367] width 13 height 6
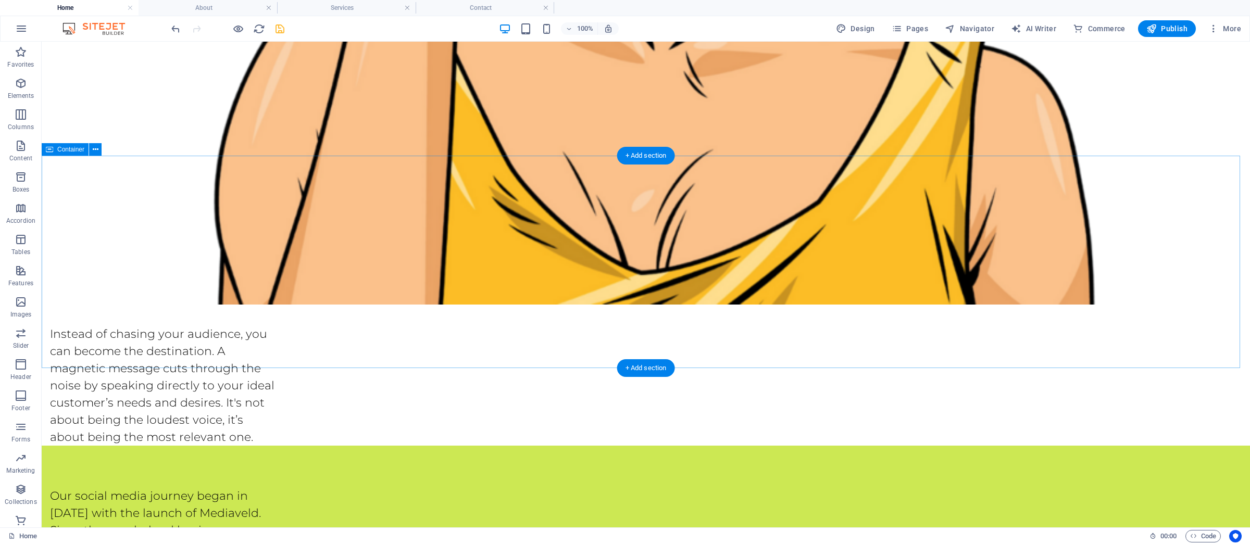
scroll to position [1311, 0]
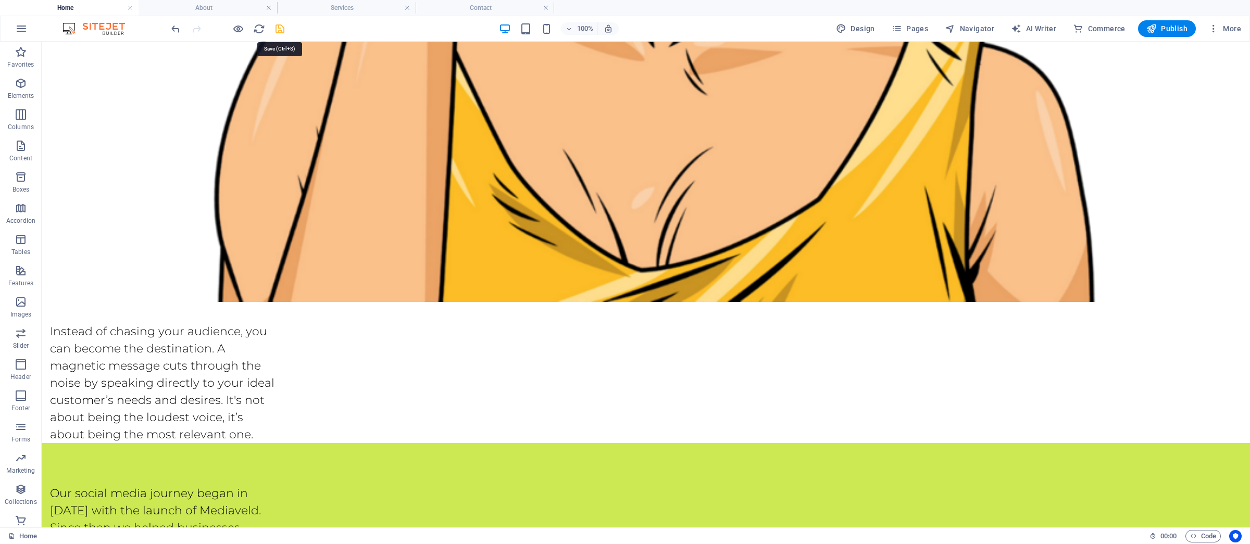
click at [280, 30] on icon "save" at bounding box center [280, 29] width 12 height 12
click at [243, 82] on h6 "Open preview website" at bounding box center [247, 81] width 70 height 13
click at [195, 8] on h4 "About" at bounding box center [208, 7] width 139 height 11
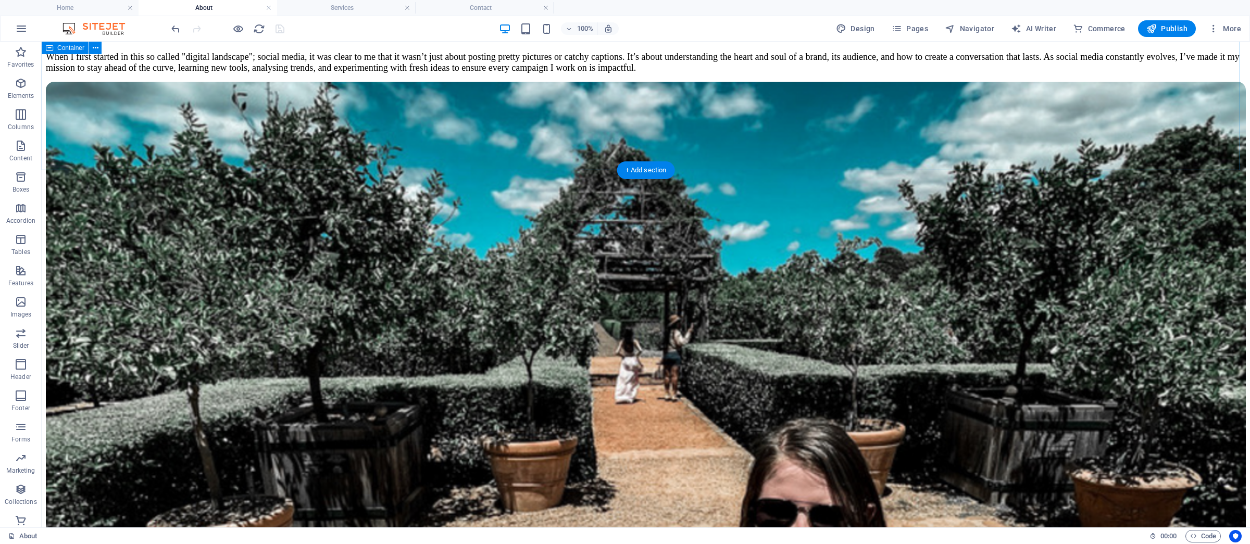
scroll to position [120, 0]
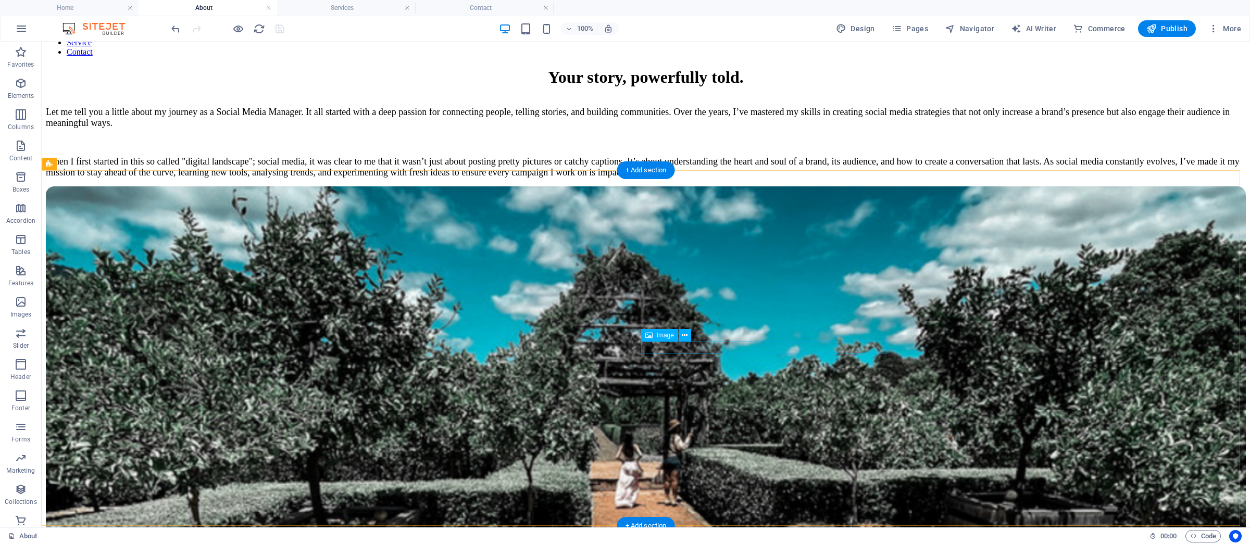
select select "%"
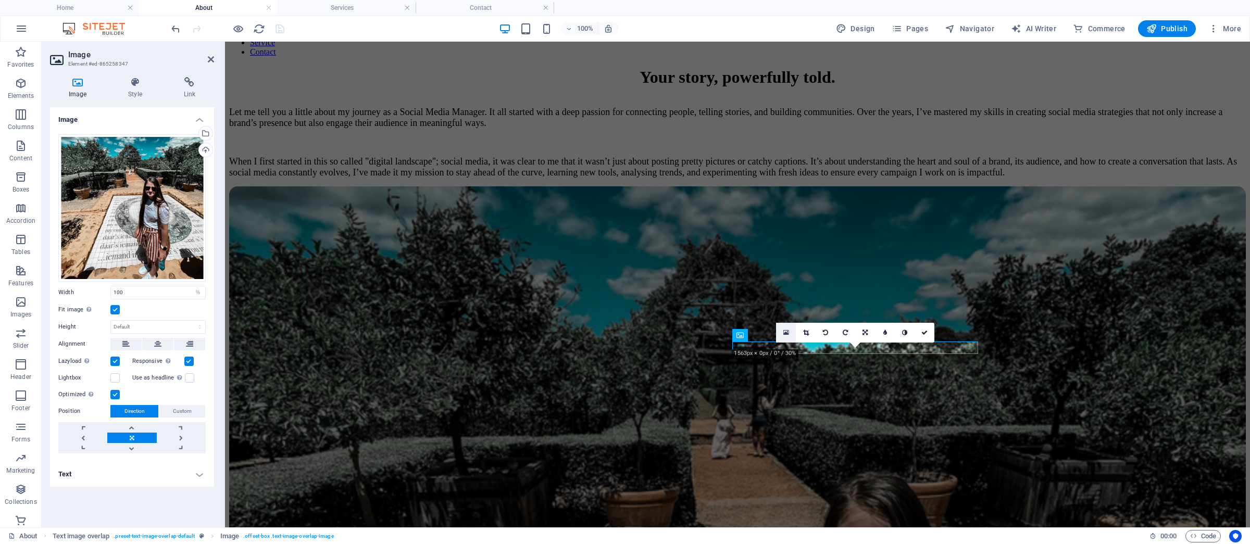
click at [789, 334] on link at bounding box center [786, 333] width 20 height 20
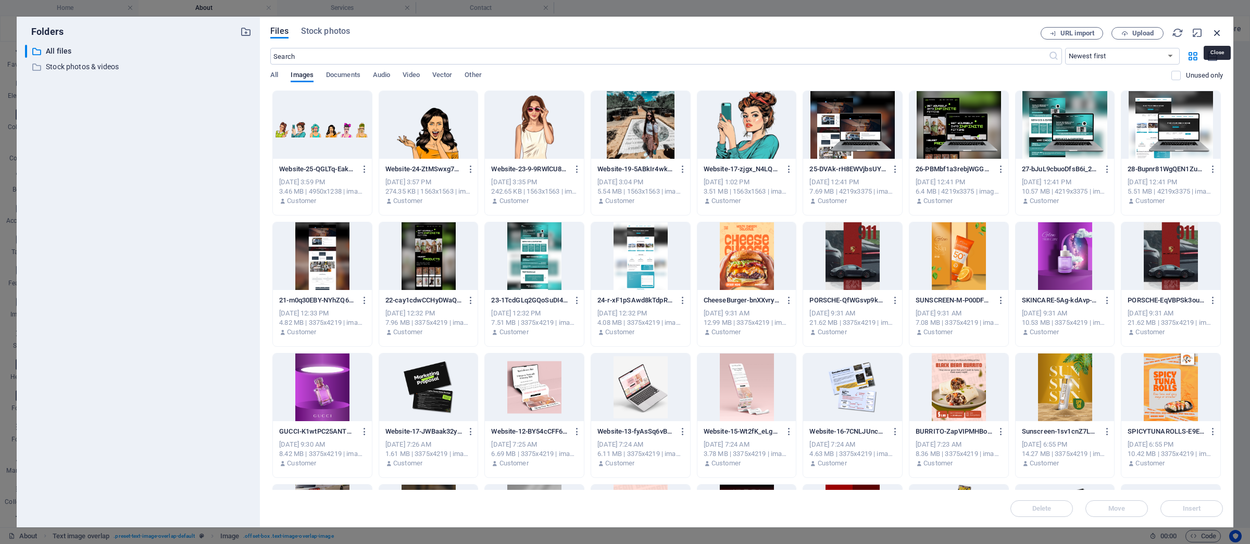
drag, startPoint x: 1218, startPoint y: 33, endPoint x: 837, endPoint y: 27, distance: 380.9
click at [1218, 33] on icon "button" at bounding box center [1217, 32] width 11 height 11
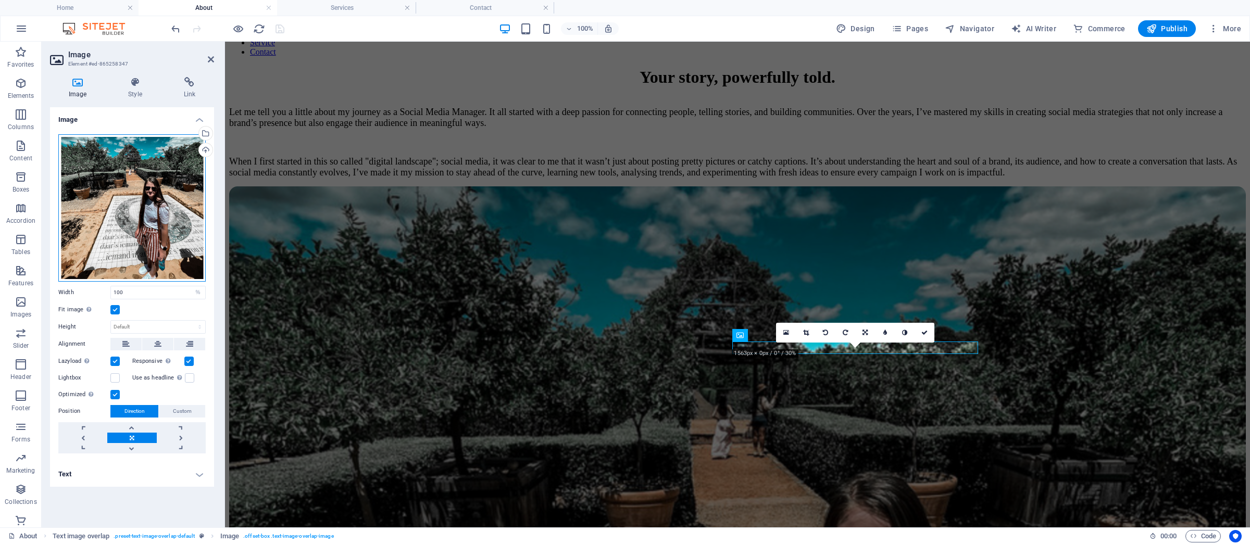
click at [100, 160] on div "Drag files here, click to choose files or select files from Files or our free s…" at bounding box center [131, 207] width 147 height 147
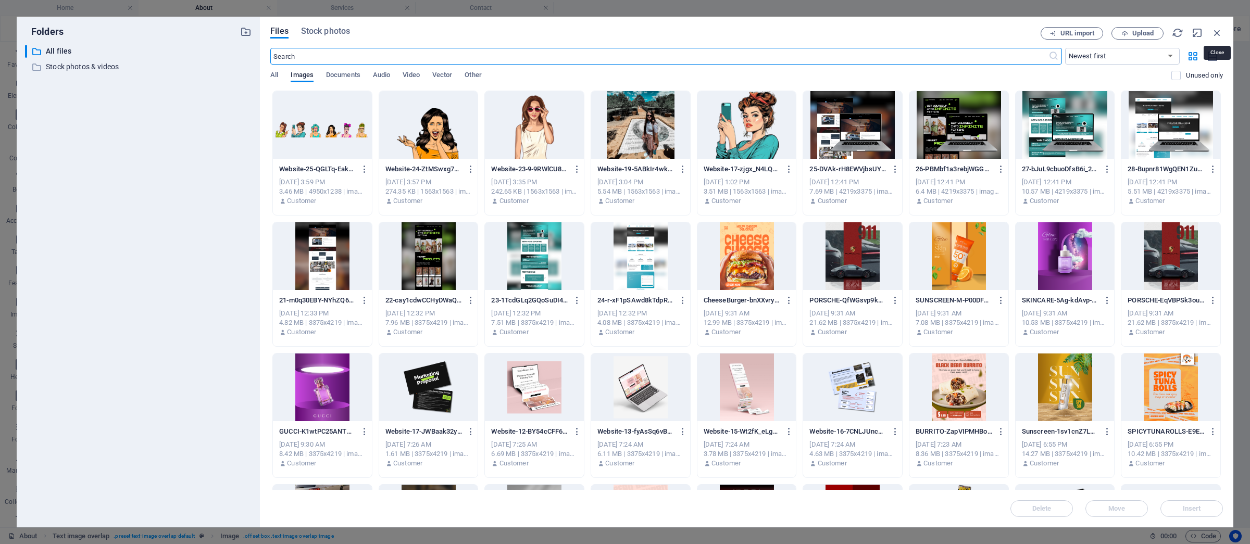
click at [1219, 32] on icon "button" at bounding box center [1217, 32] width 11 height 11
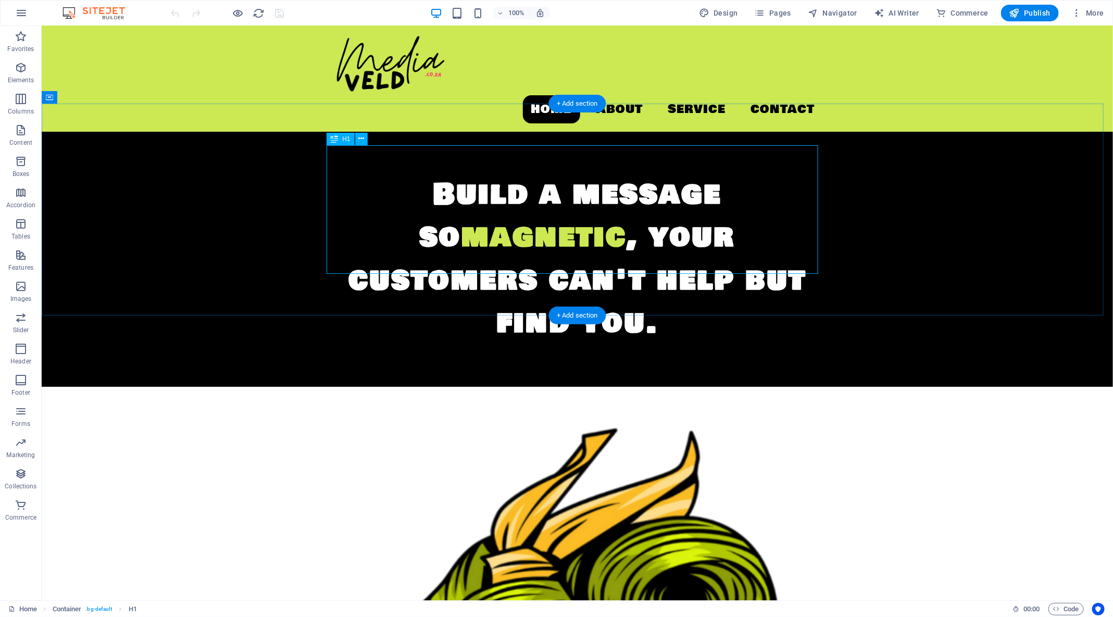
scroll to position [3, 0]
click at [611, 209] on div "Build a message so magnetic , your customers can't help but find you." at bounding box center [577, 258] width 492 height 172
